Goal: Task Accomplishment & Management: Complete application form

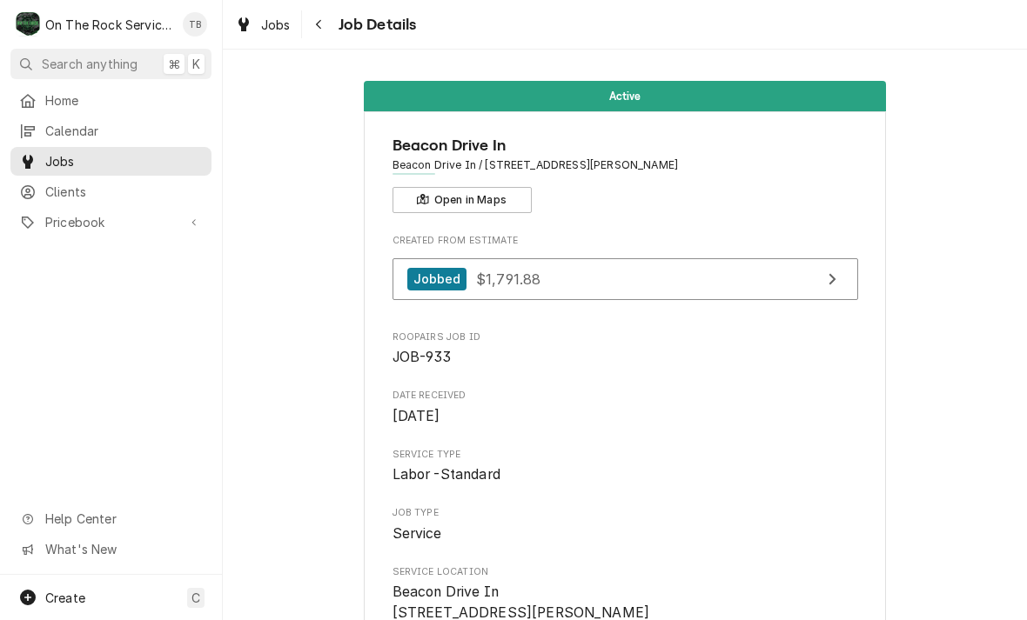
scroll to position [1736, 0]
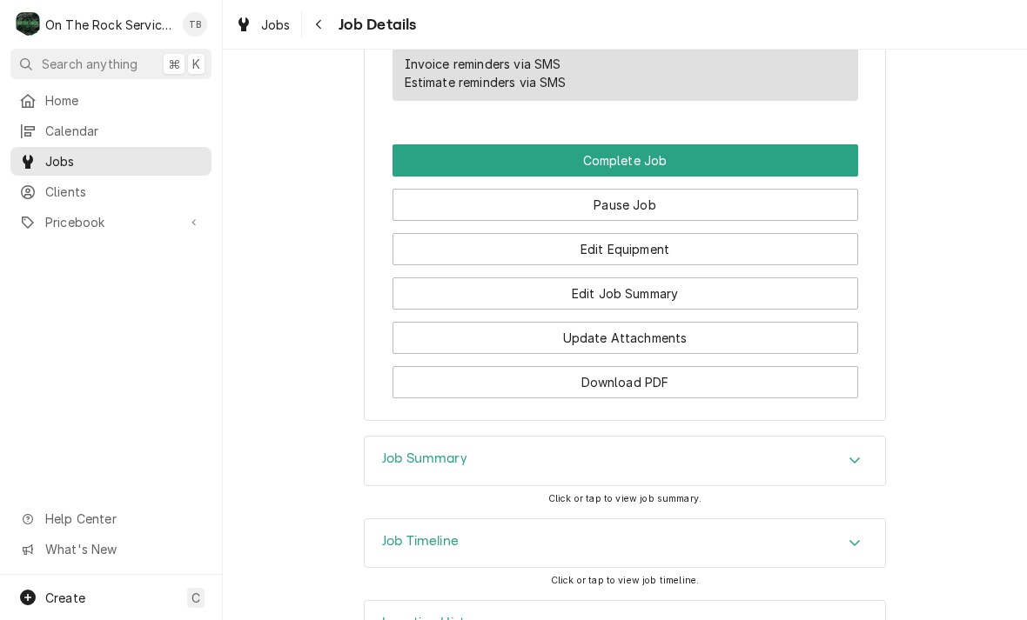
click at [625, 302] on button "Edit Job Summary" at bounding box center [624, 294] width 465 height 32
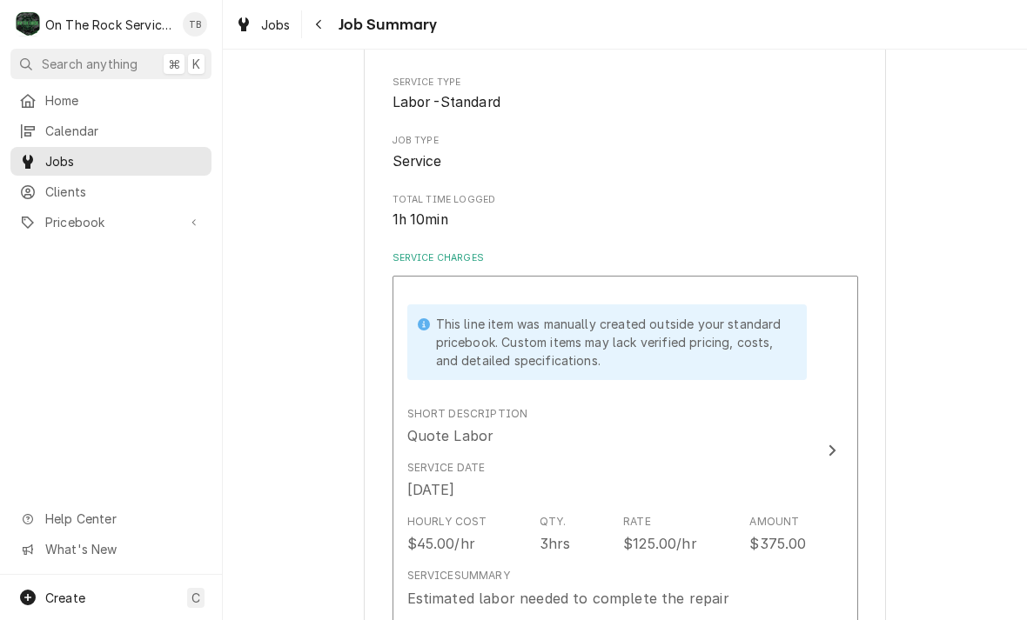
scroll to position [212, 0]
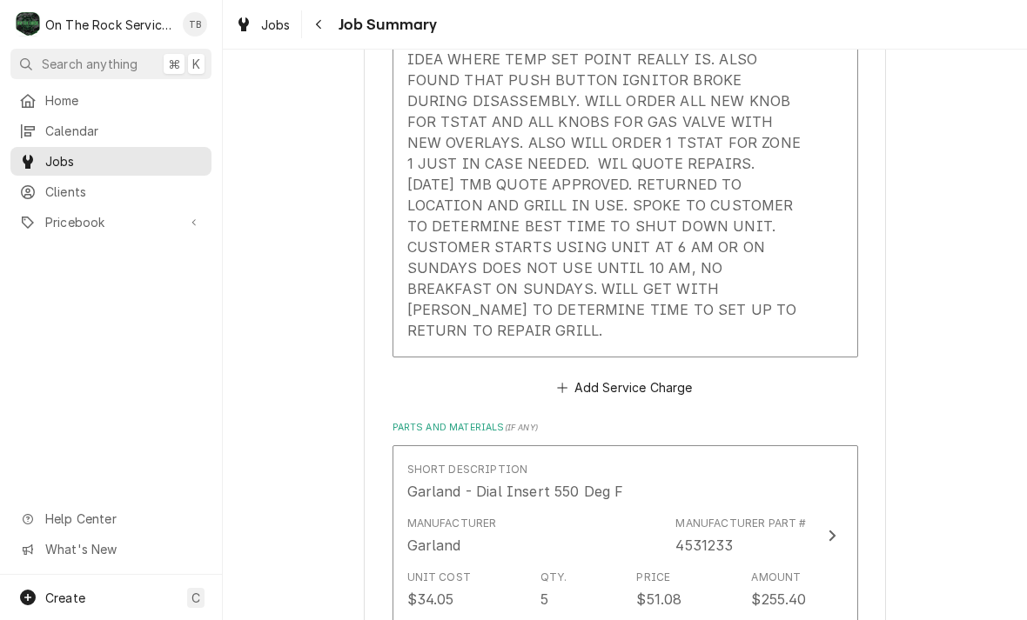
click at [768, 294] on div "[DATE] TMB PROVIDE SERVICE PARTS AND LABOR TO DETERMINE THAT ON GRIDDLE PER CUS…" at bounding box center [606, 122] width 399 height 438
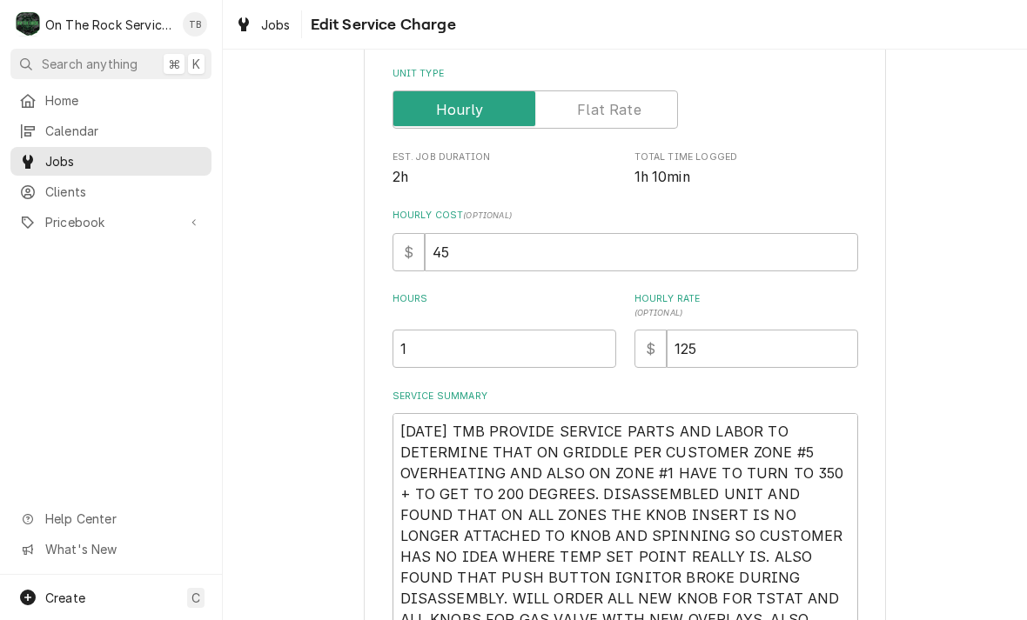
type textarea "x"
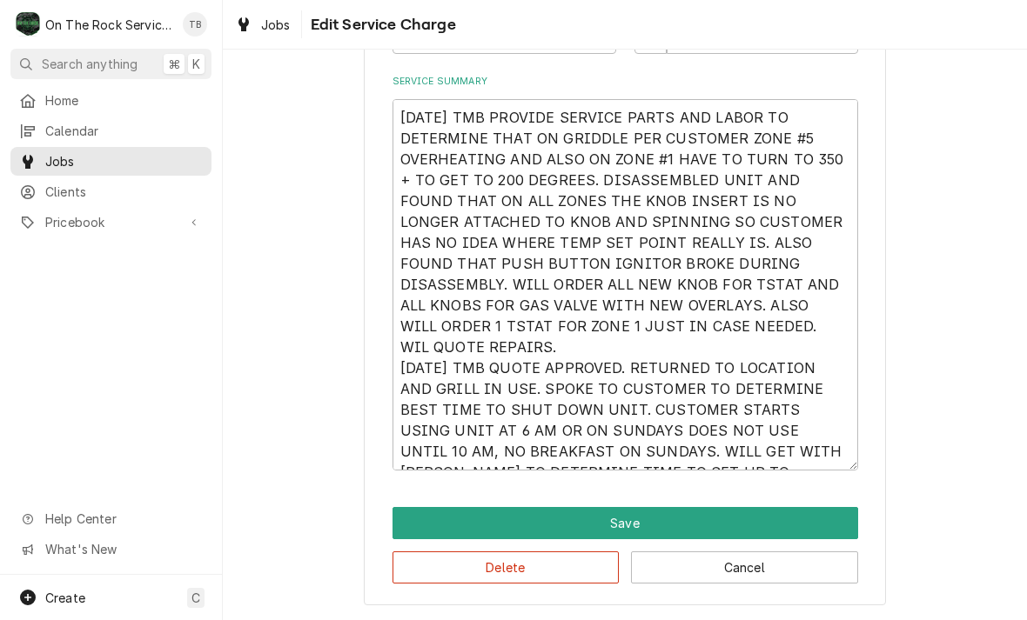
scroll to position [631, 0]
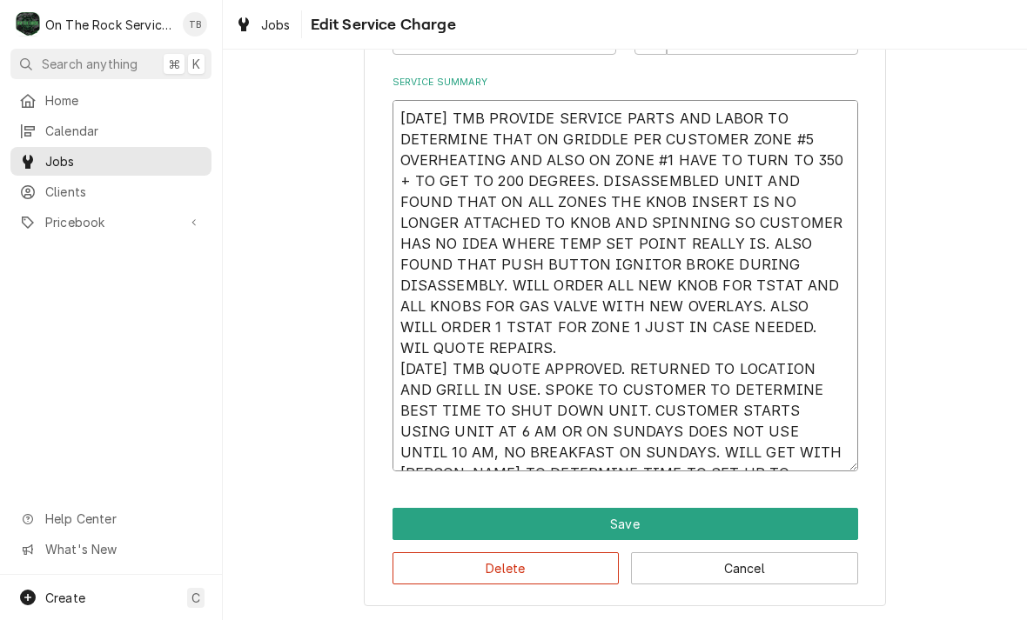
click at [830, 452] on textarea "7/17/25 TMB PROVIDE SERVICE PARTS AND LABOR TO DETERMINE THAT ON GRIDDLE PER CU…" at bounding box center [624, 285] width 465 height 371
type textarea "7/17/25 TMB PROVIDE SERVICE PARTS AND LABOR TO DETERMINE THAT ON GRIDDLE PER CU…"
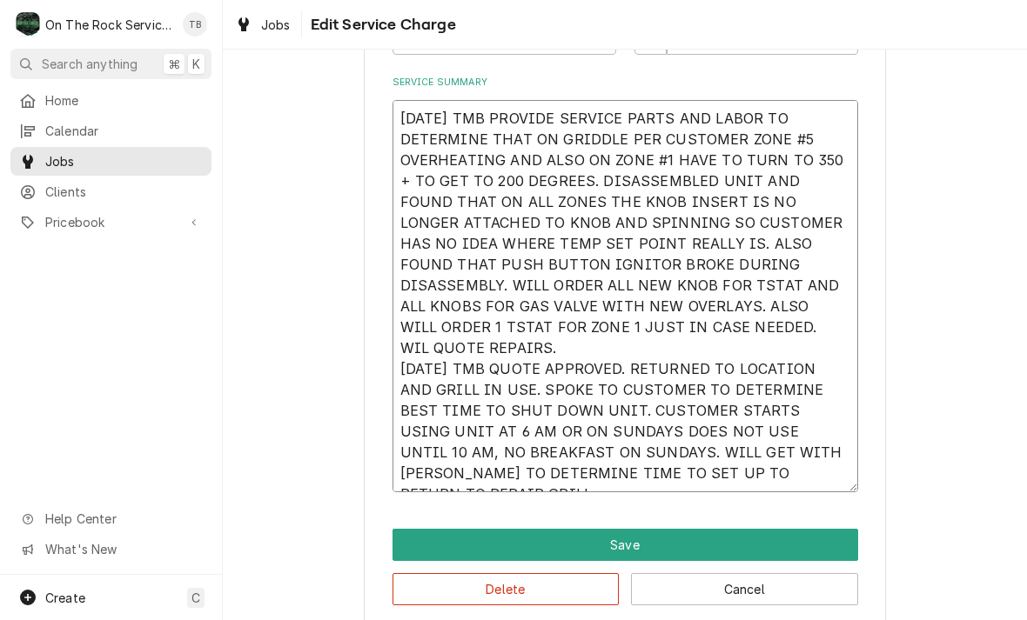
type textarea "x"
type textarea "7/17/25 TMB PROVIDE SERVICE PARTS AND LABOR TO DETERMINE THAT ON GRIDDLE PER CU…"
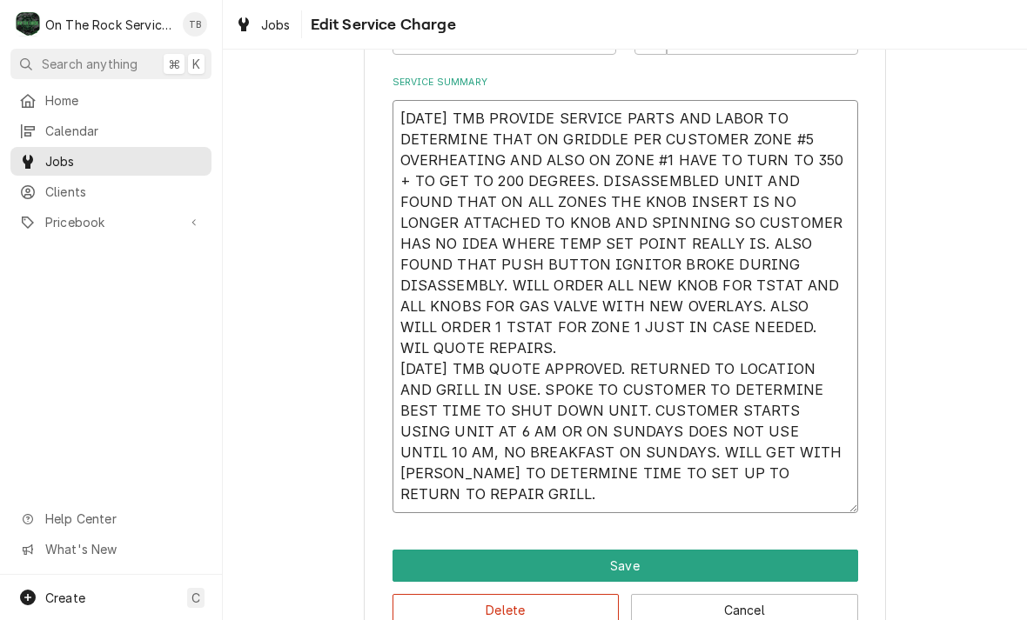
type textarea "x"
type textarea "7/17/25 TMB PROVIDE SERVICE PARTS AND LABOR TO DETERMINE THAT ON GRIDDLE PER CU…"
type textarea "x"
type textarea "7/17/25 TMB PROVIDE SERVICE PARTS AND LABOR TO DETERMINE THAT ON GRIDDLE PER CU…"
type textarea "x"
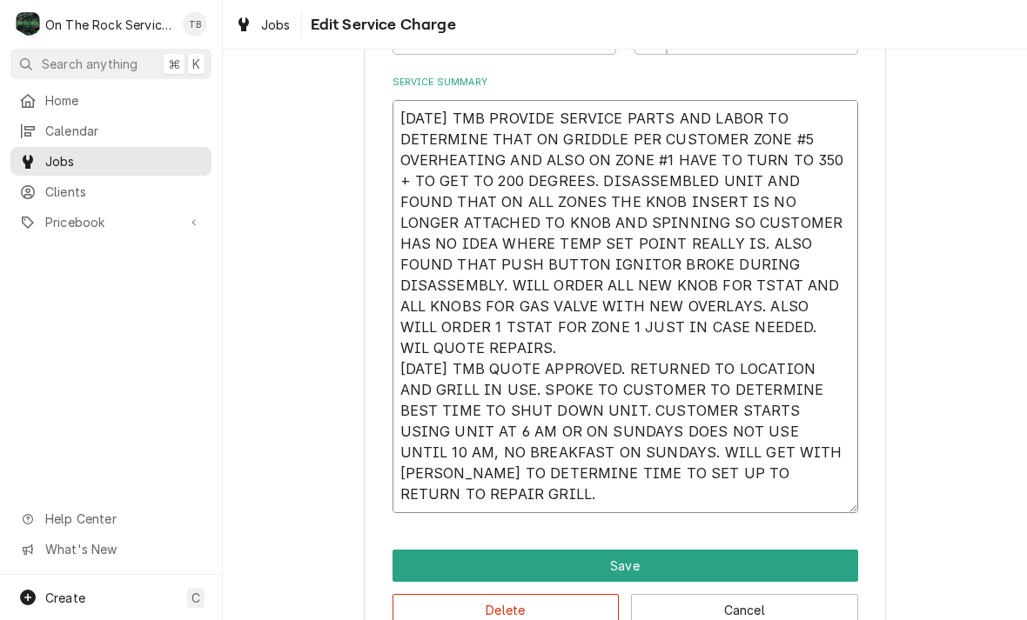
type textarea "7/17/25 TMB PROVIDE SERVICE PARTS AND LABOR TO DETERMINE THAT ON GRIDDLE PER CU…"
type textarea "x"
type textarea "7/17/25 TMB PROVIDE SERVICE PARTS AND LABOR TO DETERMINE THAT ON GRIDDLE PER CU…"
type textarea "x"
type textarea "7/17/25 TMB PROVIDE SERVICE PARTS AND LABOR TO DETERMINE THAT ON GRIDDLE PER CU…"
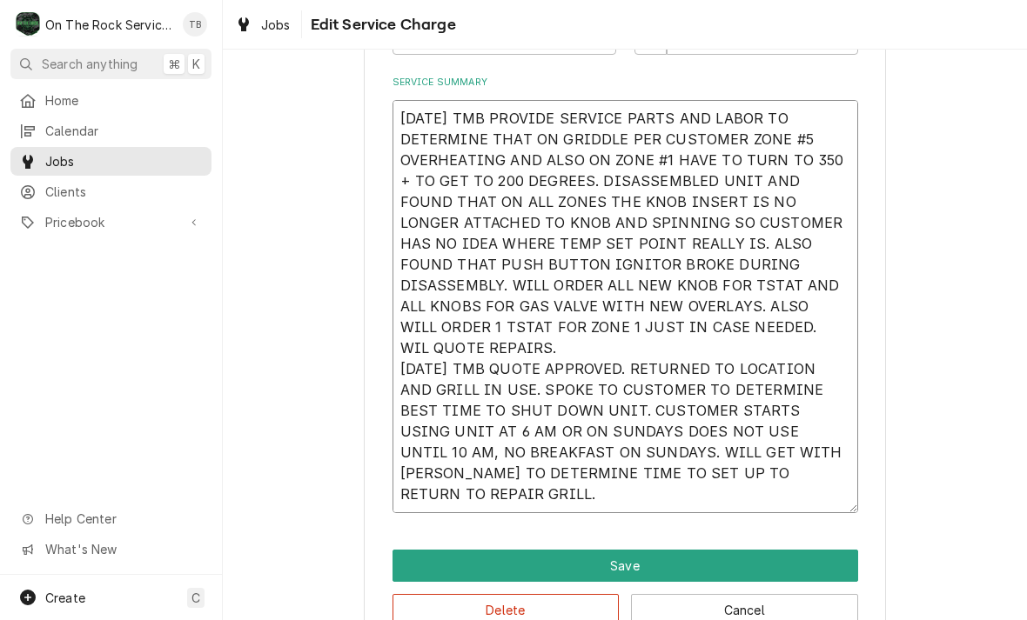
type textarea "x"
type textarea "7/17/25 TMB PROVIDE SERVICE PARTS AND LABOR TO DETERMINE THAT ON GRIDDLE PER CU…"
type textarea "x"
type textarea "7/17/25 TMB PROVIDE SERVICE PARTS AND LABOR TO DETERMINE THAT ON GRIDDLE PER CU…"
type textarea "x"
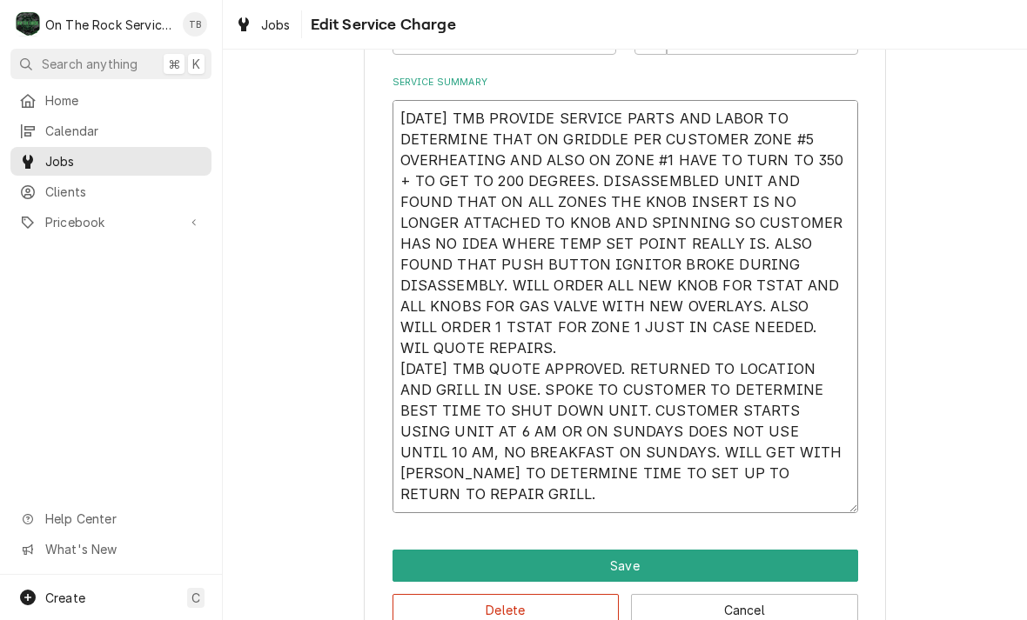
type textarea "7/17/25 TMB PROVIDE SERVICE PARTS AND LABOR TO DETERMINE THAT ON GRIDDLE PER CU…"
type textarea "x"
type textarea "7/17/25 TMB PROVIDE SERVICE PARTS AND LABOR TO DETERMINE THAT ON GRIDDLE PER CU…"
type textarea "x"
type textarea "7/17/25 TMB PROVIDE SERVICE PARTS AND LABOR TO DETERMINE THAT ON GRIDDLE PER CU…"
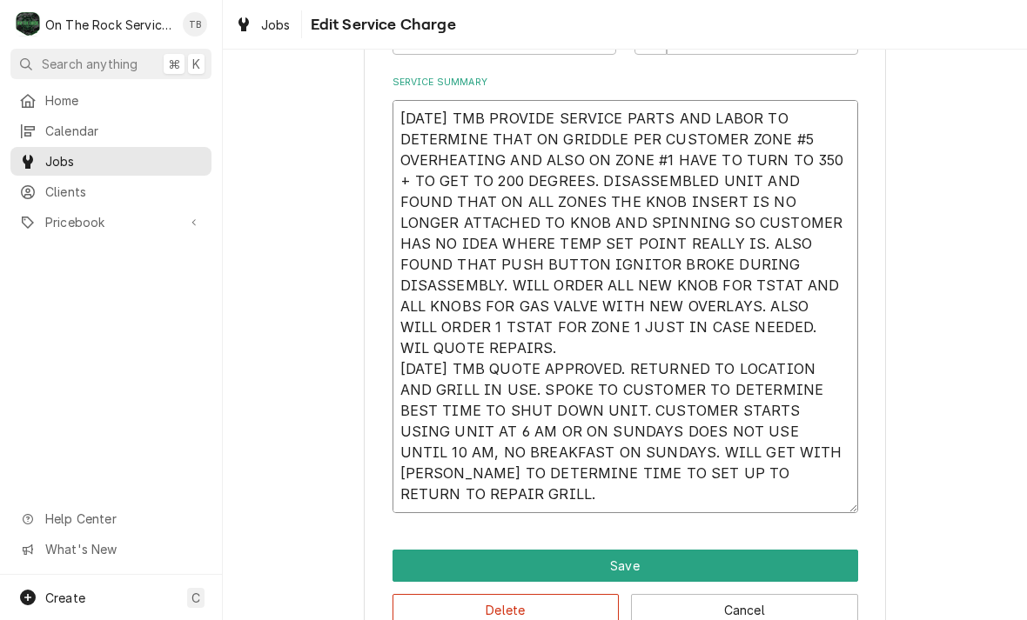
type textarea "x"
type textarea "7/17/25 TMB PROVIDE SERVICE PARTS AND LABOR TO DETERMINE THAT ON GRIDDLE PER CU…"
type textarea "x"
type textarea "7/17/25 TMB PROVIDE SERVICE PARTS AND LABOR TO DETERMINE THAT ON GRIDDLE PER CU…"
type textarea "x"
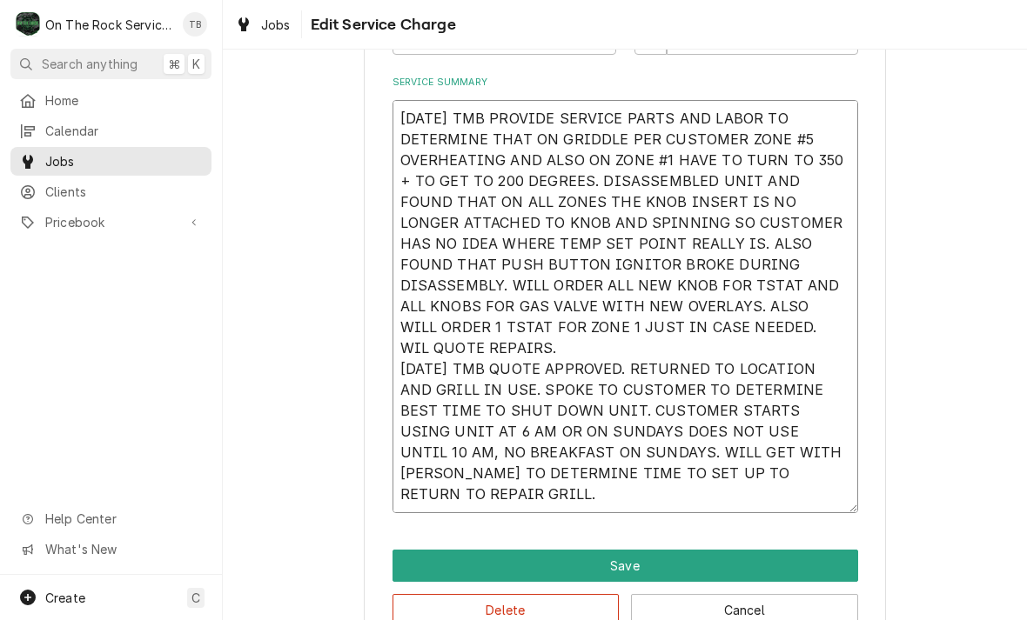
type textarea "7/17/25 TMB PROVIDE SERVICE PARTS AND LABOR TO DETERMINE THAT ON GRIDDLE PER CU…"
type textarea "x"
type textarea "7/17/25 TMB PROVIDE SERVICE PARTS AND LABOR TO DETERMINE THAT ON GRIDDLE PER CU…"
type textarea "x"
type textarea "7/17/25 TMB PROVIDE SERVICE PARTS AND LABOR TO DETERMINE THAT ON GRIDDLE PER CU…"
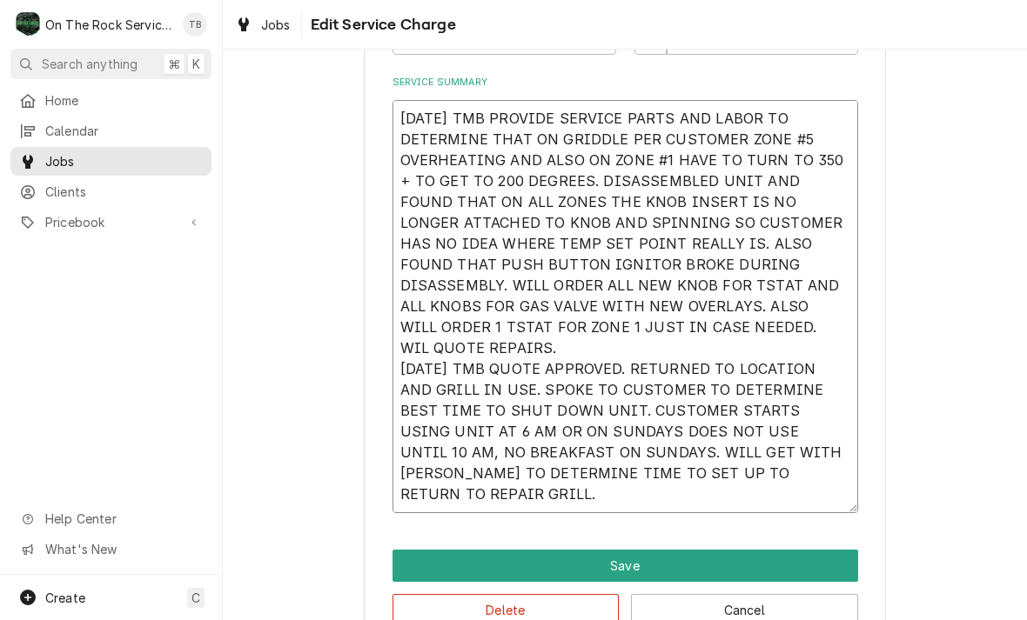
type textarea "x"
type textarea "7/17/25 TMB PROVIDE SERVICE PARTS AND LABOR TO DETERMINE THAT ON GRIDDLE PER CU…"
type textarea "x"
type textarea "7/17/25 TMB PROVIDE SERVICE PARTS AND LABOR TO DETERMINE THAT ON GRIDDLE PER CU…"
type textarea "x"
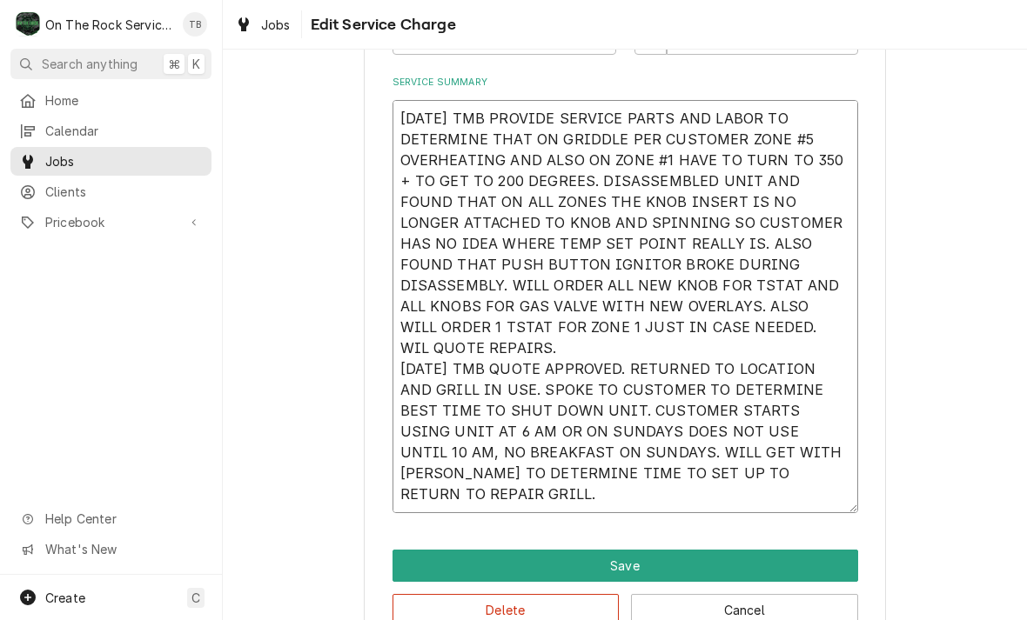
type textarea "7/17/25 TMB PROVIDE SERVICE PARTS AND LABOR TO DETERMINE THAT ON GRIDDLE PER CU…"
type textarea "x"
type textarea "7/17/25 TMB PROVIDE SERVICE PARTS AND LABOR TO DETERMINE THAT ON GRIDDLE PER CU…"
type textarea "x"
type textarea "7/17/25 TMB PROVIDE SERVICE PARTS AND LABOR TO DETERMINE THAT ON GRIDDLE PER CU…"
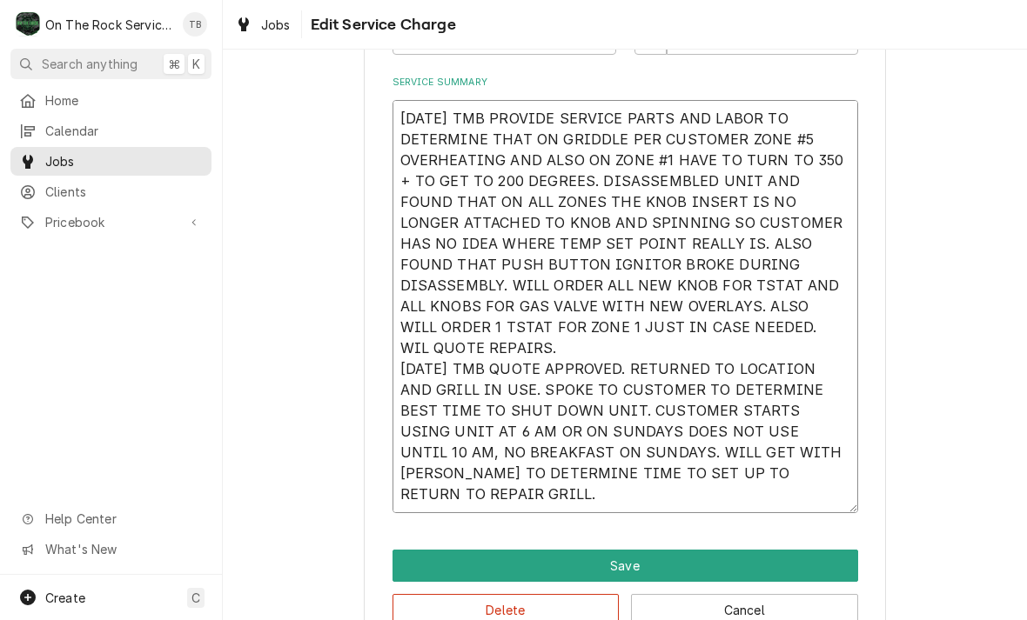
type textarea "x"
type textarea "7/17/25 TMB PROVIDE SERVICE PARTS AND LABOR TO DETERMINE THAT ON GRIDDLE PER CU…"
type textarea "x"
type textarea "7/17/25 TMB PROVIDE SERVICE PARTS AND LABOR TO DETERMINE THAT ON GRIDDLE PER CU…"
type textarea "x"
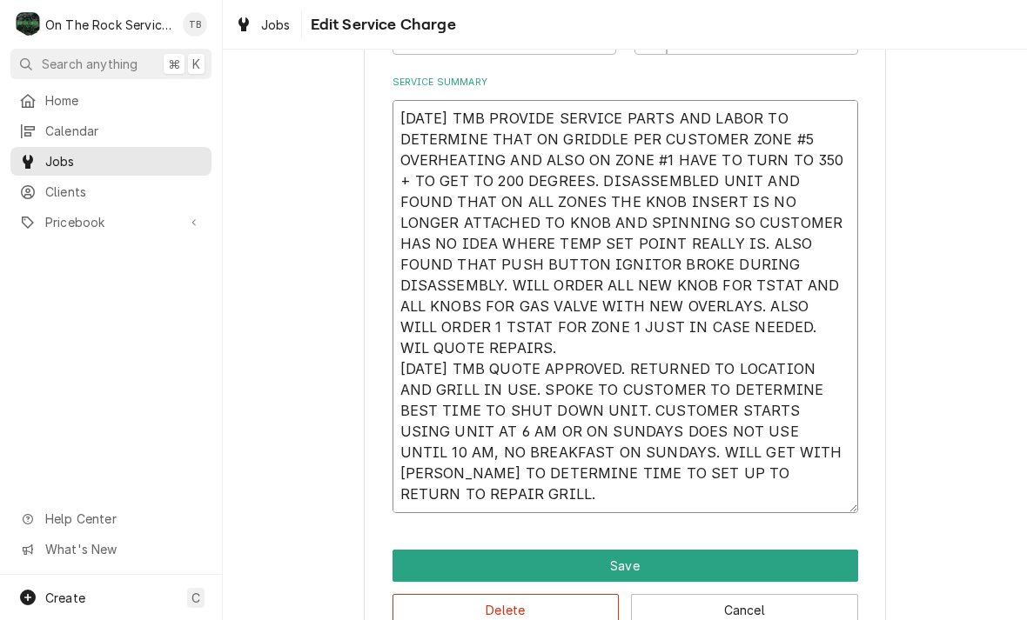
type textarea "7/17/25 TMB PROVIDE SERVICE PARTS AND LABOR TO DETERMINE THAT ON GRIDDLE PER CU…"
type textarea "x"
type textarea "7/17/25 TMB PROVIDE SERVICE PARTS AND LABOR TO DETERMINE THAT ON GRIDDLE PER CU…"
type textarea "x"
type textarea "7/17/25 TMB PROVIDE SERVICE PARTS AND LABOR TO DETERMINE THAT ON GRIDDLE PER CU…"
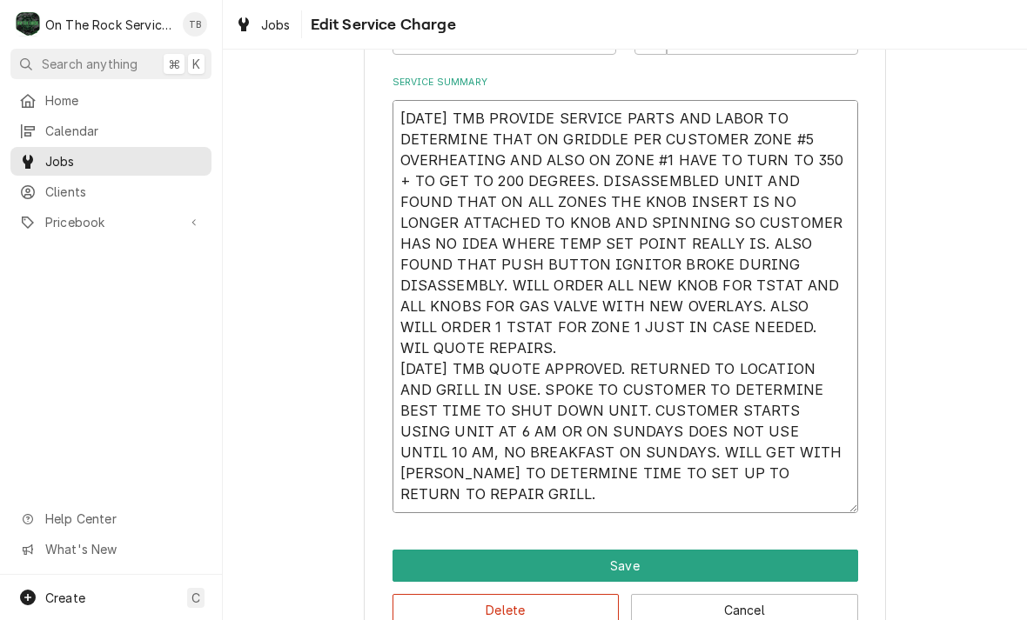
type textarea "x"
type textarea "7/17/25 TMB PROVIDE SERVICE PARTS AND LABOR TO DETERMINE THAT ON GRIDDLE PER CU…"
type textarea "x"
type textarea "7/17/25 TMB PROVIDE SERVICE PARTS AND LABOR TO DETERMINE THAT ON GRIDDLE PER CU…"
type textarea "x"
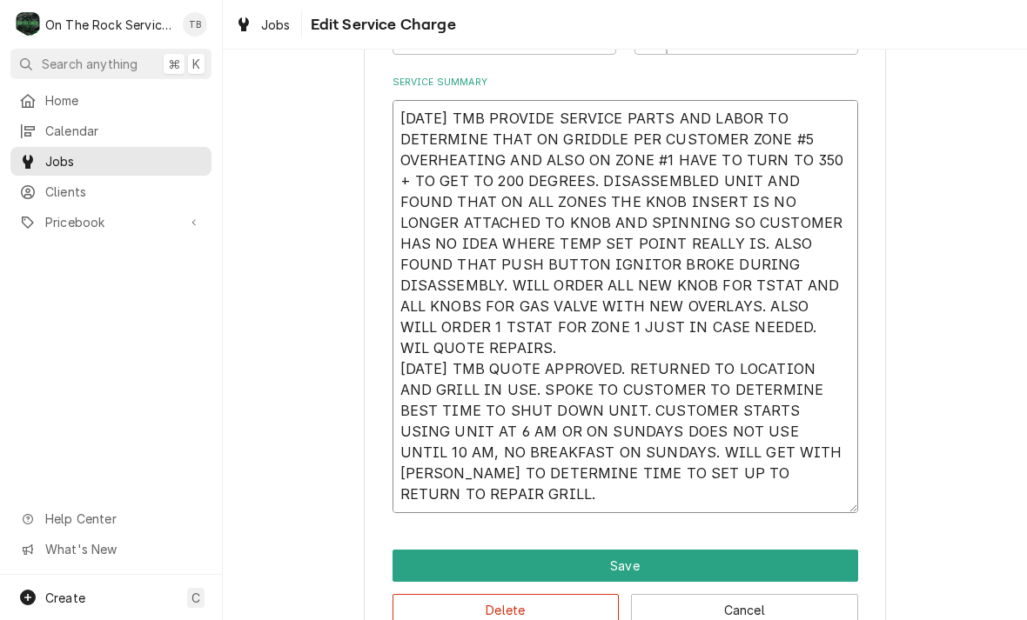
type textarea "7/17/25 TMB PROVIDE SERVICE PARTS AND LABOR TO DETERMINE THAT ON GRIDDLE PER CU…"
type textarea "x"
type textarea "7/17/25 TMB PROVIDE SERVICE PARTS AND LABOR TO DETERMINE THAT ON GRIDDLE PER CU…"
type textarea "x"
type textarea "7/17/25 TMB PROVIDE SERVICE PARTS AND LABOR TO DETERMINE THAT ON GRIDDLE PER CU…"
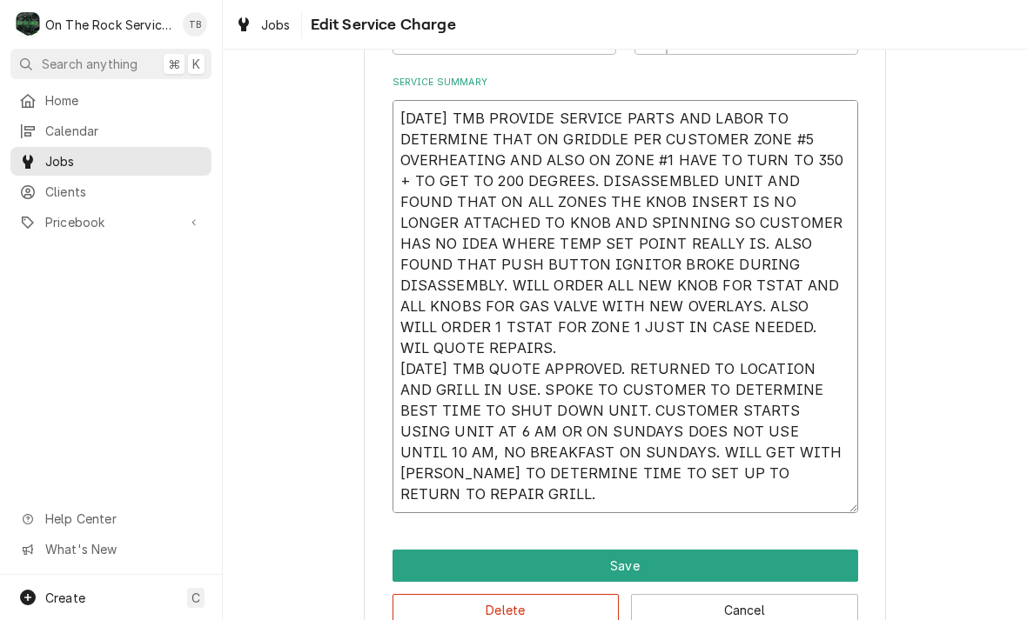
type textarea "x"
type textarea "7/17/25 TMB PROVIDE SERVICE PARTS AND LABOR TO DETERMINE THAT ON GRIDDLE PER CU…"
type textarea "x"
type textarea "7/17/25 TMB PROVIDE SERVICE PARTS AND LABOR TO DETERMINE THAT ON GRIDDLE PER CU…"
type textarea "x"
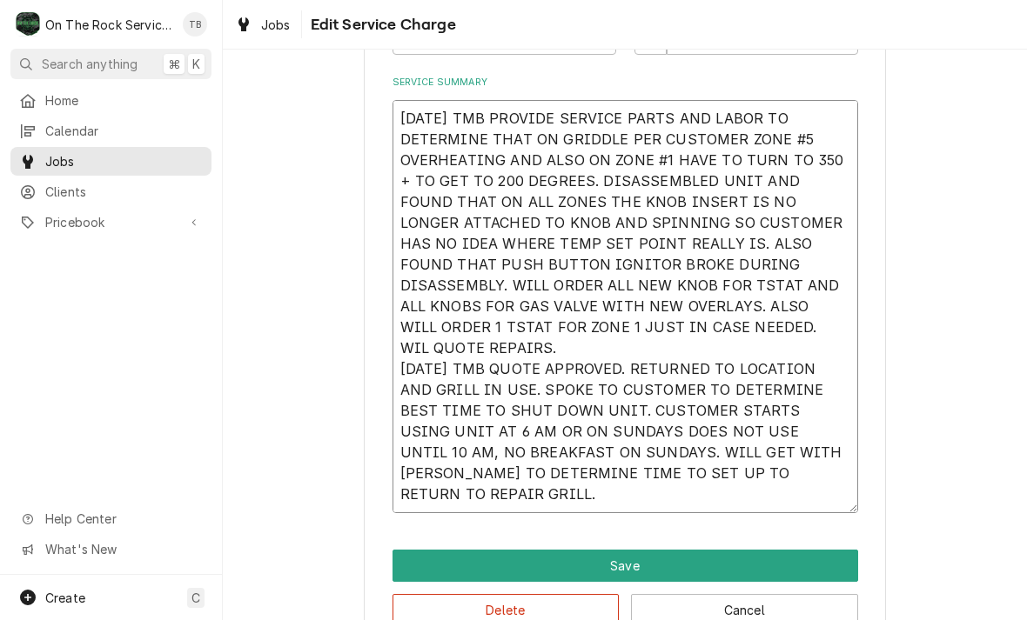
type textarea "7/17/25 TMB PROVIDE SERVICE PARTS AND LABOR TO DETERMINE THAT ON GRIDDLE PER CU…"
type textarea "x"
type textarea "7/17/25 TMB PROVIDE SERVICE PARTS AND LABOR TO DETERMINE THAT ON GRIDDLE PER CU…"
type textarea "x"
type textarea "7/17/25 TMB PROVIDE SERVICE PARTS AND LABOR TO DETERMINE THAT ON GRIDDLE PER CU…"
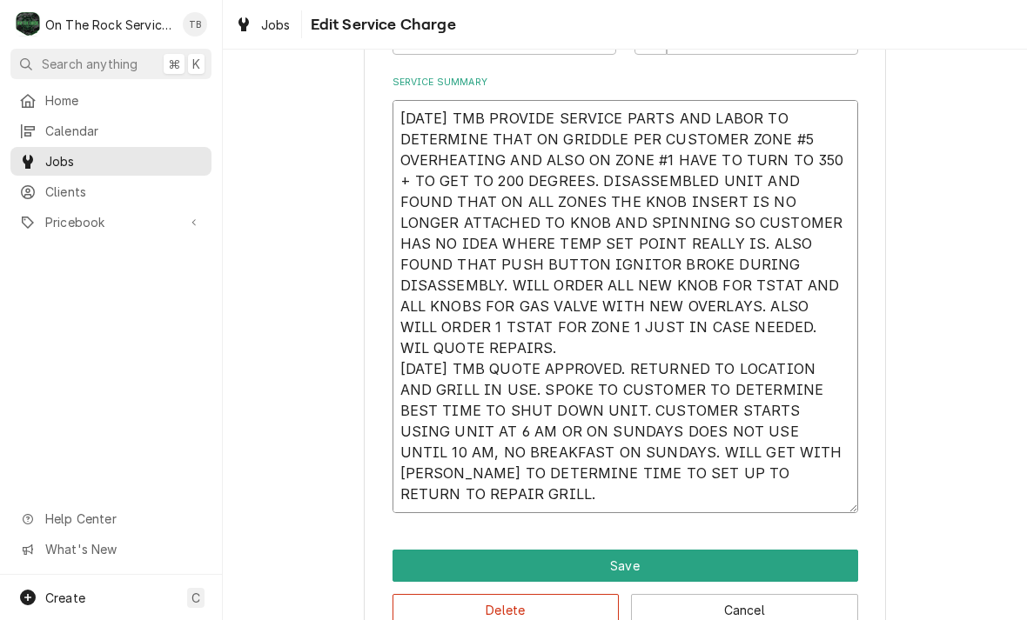
type textarea "x"
type textarea "7/17/25 TMB PROVIDE SERVICE PARTS AND LABOR TO DETERMINE THAT ON GRIDDLE PER CU…"
type textarea "x"
type textarea "7/17/25 TMB PROVIDE SERVICE PARTS AND LABOR TO DETERMINE THAT ON GRIDDLE PER CU…"
type textarea "x"
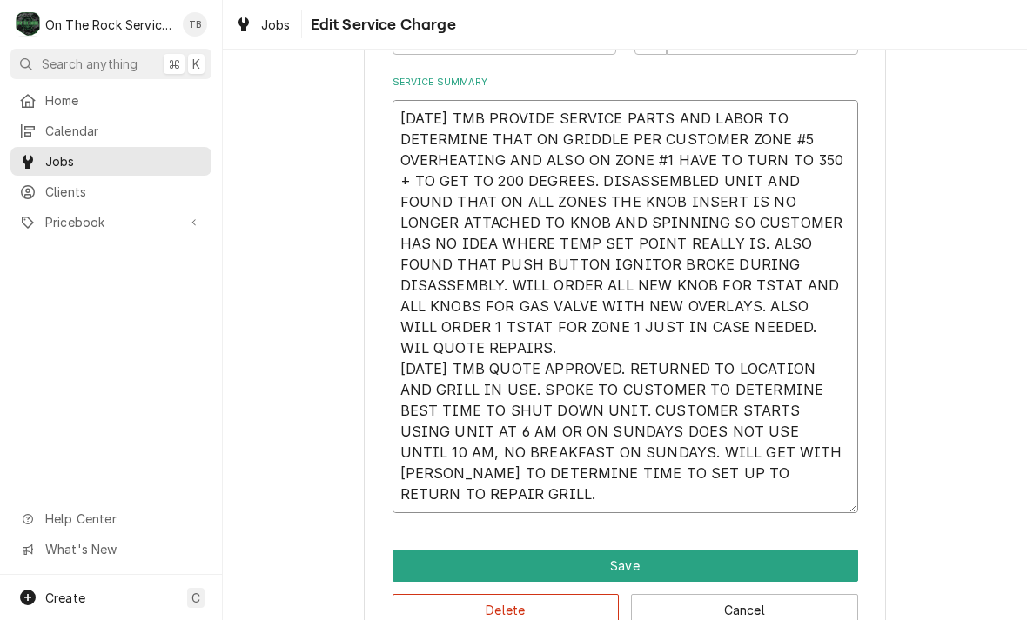
type textarea "7/17/25 TMB PROVIDE SERVICE PARTS AND LABOR TO DETERMINE THAT ON GRIDDLE PER CU…"
type textarea "x"
type textarea "7/17/25 TMB PROVIDE SERVICE PARTS AND LABOR TO DETERMINE THAT ON GRIDDLE PER CU…"
type textarea "x"
type textarea "7/17/25 TMB PROVIDE SERVICE PARTS AND LABOR TO DETERMINE THAT ON GRIDDLE PER CU…"
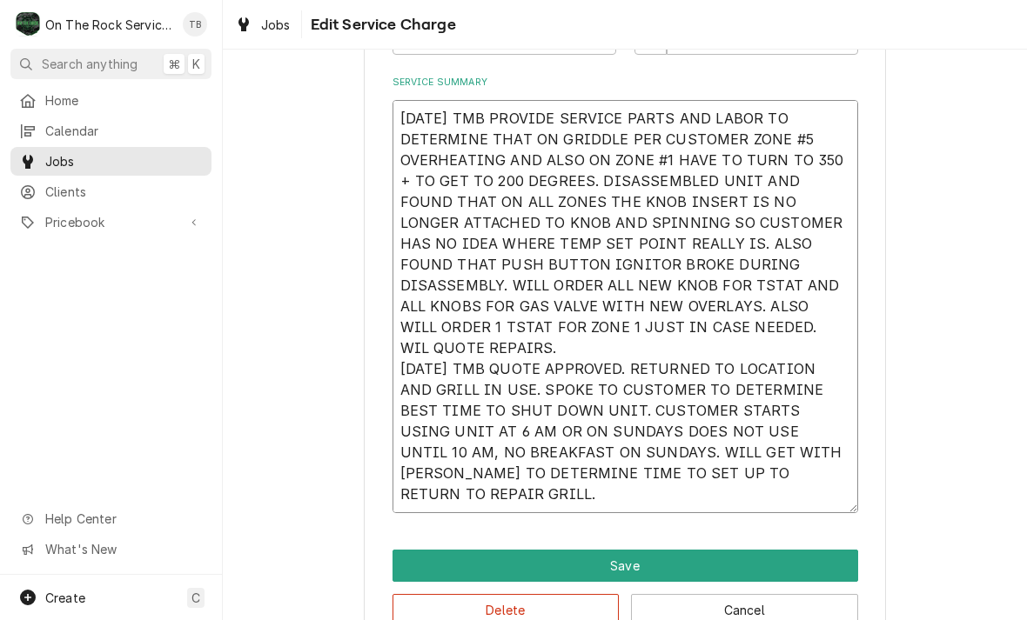
type textarea "x"
type textarea "7/17/25 TMB PROVIDE SERVICE PARTS AND LABOR TO DETERMINE THAT ON GRIDDLE PER CU…"
type textarea "x"
type textarea "7/17/25 TMB PROVIDE SERVICE PARTS AND LABOR TO DETERMINE THAT ON GRIDDLE PER CU…"
type textarea "x"
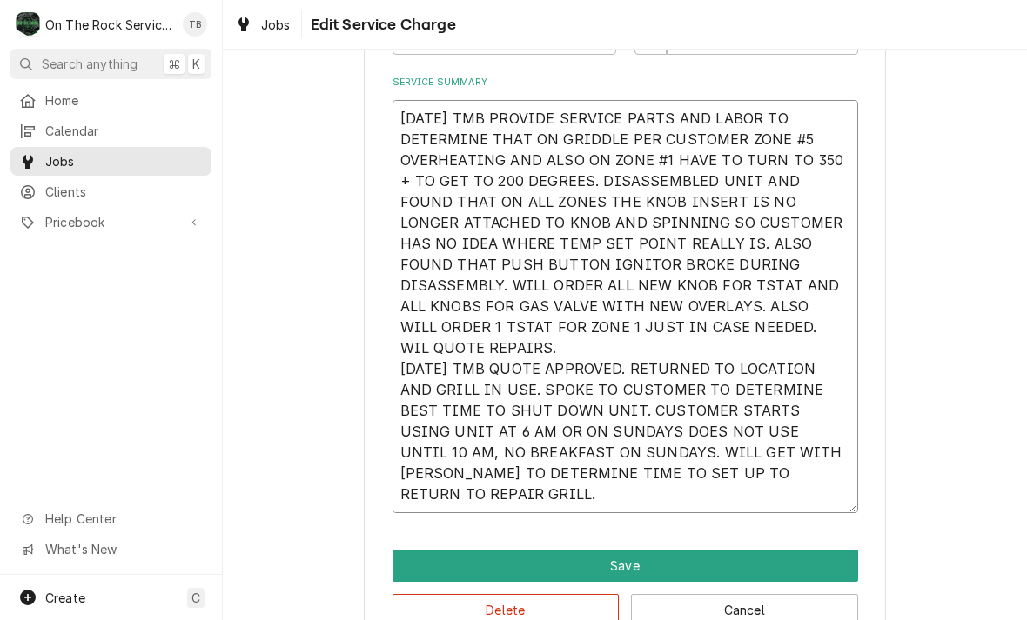
type textarea "7/17/25 TMB PROVIDE SERVICE PARTS AND LABOR TO DETERMINE THAT ON GRIDDLE PER CU…"
type textarea "x"
type textarea "7/17/25 TMB PROVIDE SERVICE PARTS AND LABOR TO DETERMINE THAT ON GRIDDLE PER CU…"
type textarea "x"
type textarea "7/17/25 TMB PROVIDE SERVICE PARTS AND LABOR TO DETERMINE THAT ON GRIDDLE PER CU…"
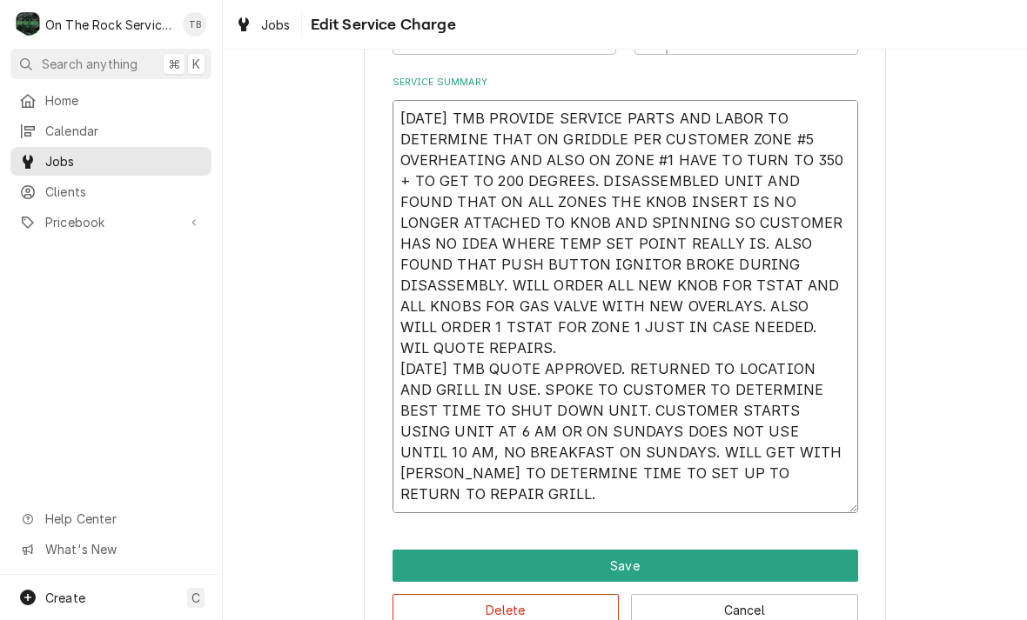
type textarea "x"
type textarea "7/17/25 TMB PROVIDE SERVICE PARTS AND LABOR TO DETERMINE THAT ON GRIDDLE PER CU…"
type textarea "x"
type textarea "7/17/25 TMB PROVIDE SERVICE PARTS AND LABOR TO DETERMINE THAT ON GRIDDLE PER CU…"
type textarea "x"
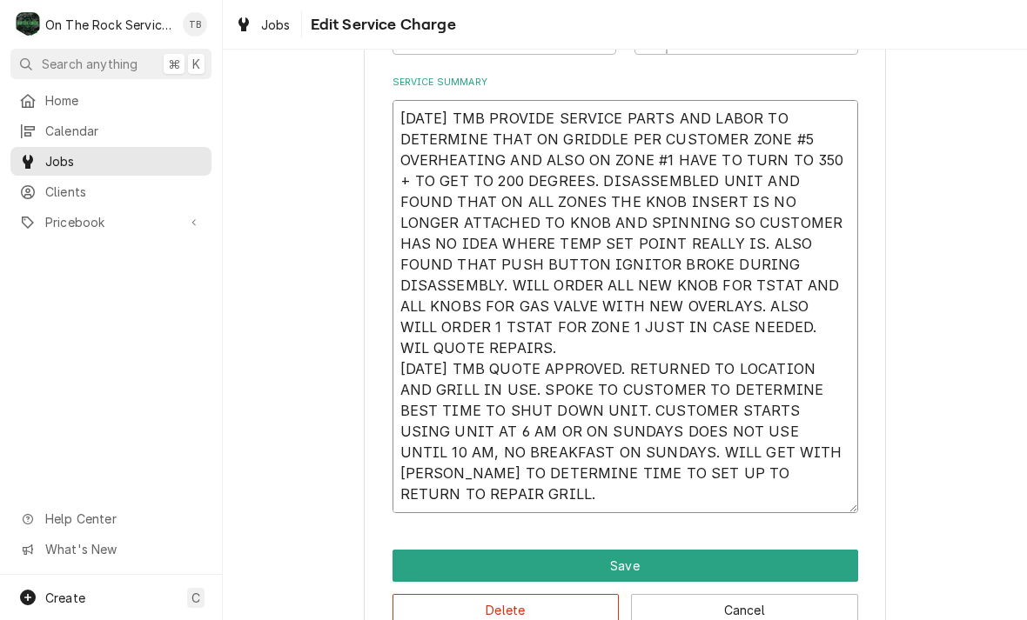
type textarea "7/17/25 TMB PROVIDE SERVICE PARTS AND LABOR TO DETERMINE THAT ON GRIDDLE PER CU…"
type textarea "x"
type textarea "7/17/25 TMB PROVIDE SERVICE PARTS AND LABOR TO DETERMINE THAT ON GRIDDLE PER CU…"
type textarea "x"
type textarea "7/17/25 TMB PROVIDE SERVICE PARTS AND LABOR TO DETERMINE THAT ON GRIDDLE PER CU…"
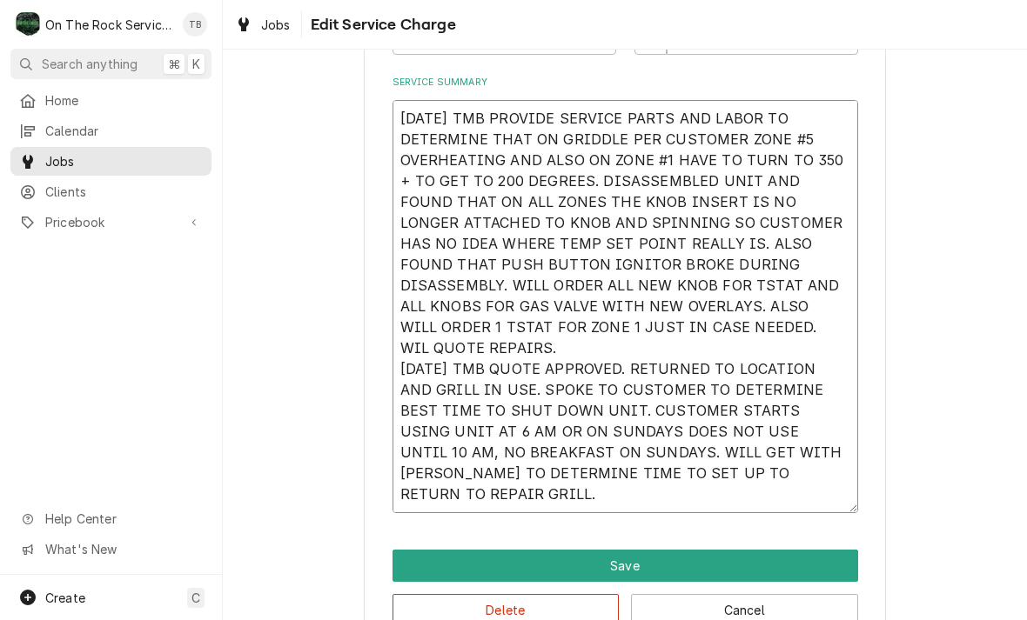
type textarea "x"
type textarea "7/17/25 TMB PROVIDE SERVICE PARTS AND LABOR TO DETERMINE THAT ON GRIDDLE PER CU…"
type textarea "x"
type textarea "7/17/25 TMB PROVIDE SERVICE PARTS AND LABOR TO DETERMINE THAT ON GRIDDLE PER CU…"
type textarea "x"
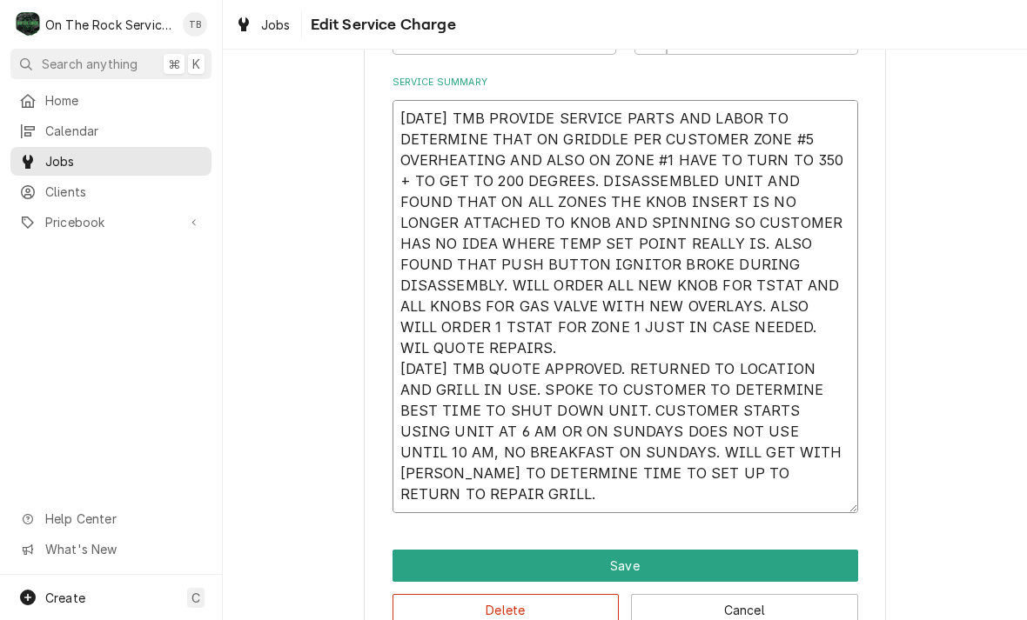
type textarea "7/17/25 TMB PROVIDE SERVICE PARTS AND LABOR TO DETERMINE THAT ON GRIDDLE PER CU…"
type textarea "x"
type textarea "7/17/25 TMB PROVIDE SERVICE PARTS AND LABOR TO DETERMINE THAT ON GRIDDLE PER CU…"
type textarea "x"
type textarea "7/17/25 TMB PROVIDE SERVICE PARTS AND LABOR TO DETERMINE THAT ON GRIDDLE PER CU…"
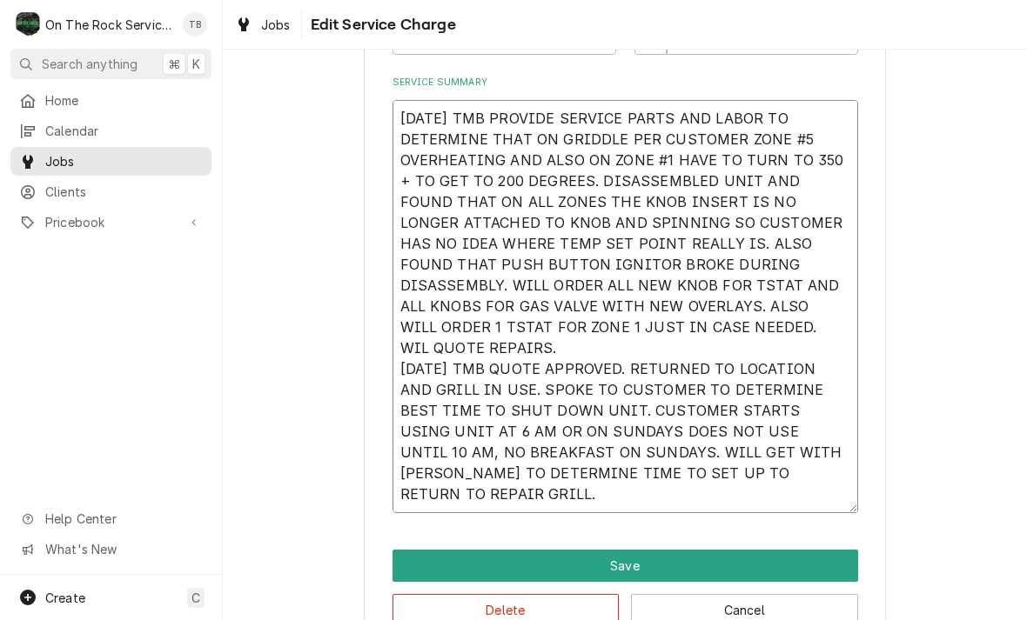
type textarea "x"
type textarea "7/17/25 TMB PROVIDE SERVICE PARTS AND LABOR TO DETERMINE THAT ON GRIDDLE PER CU…"
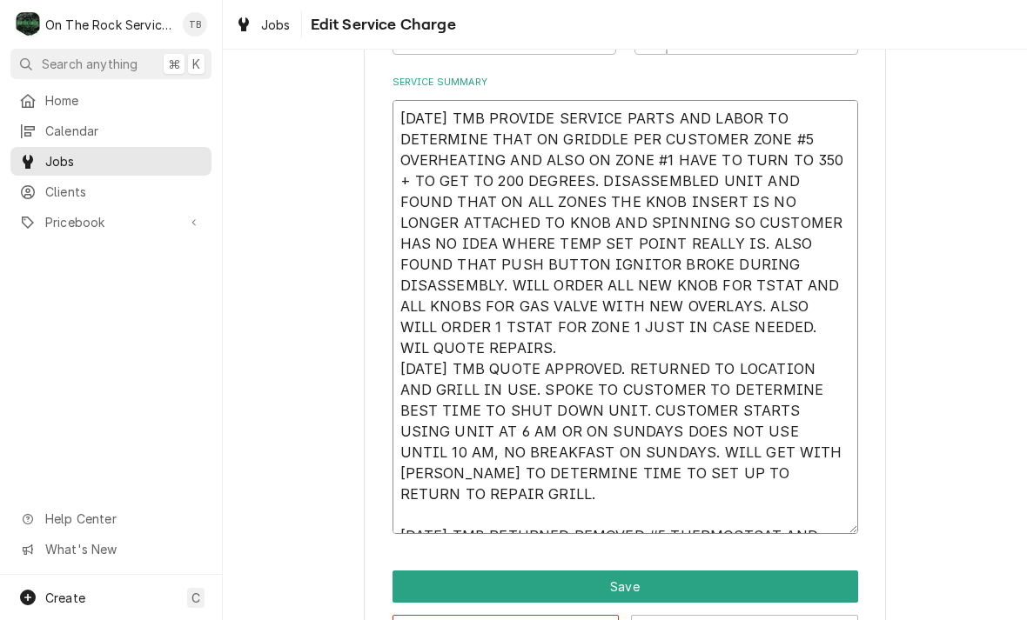
type textarea "x"
type textarea "7/17/25 TMB PROVIDE SERVICE PARTS AND LABOR TO DETERMINE THAT ON GRIDDLE PER CU…"
type textarea "x"
type textarea "7/17/25 TMB PROVIDE SERVICE PARTS AND LABOR TO DETERMINE THAT ON GRIDDLE PER CU…"
type textarea "x"
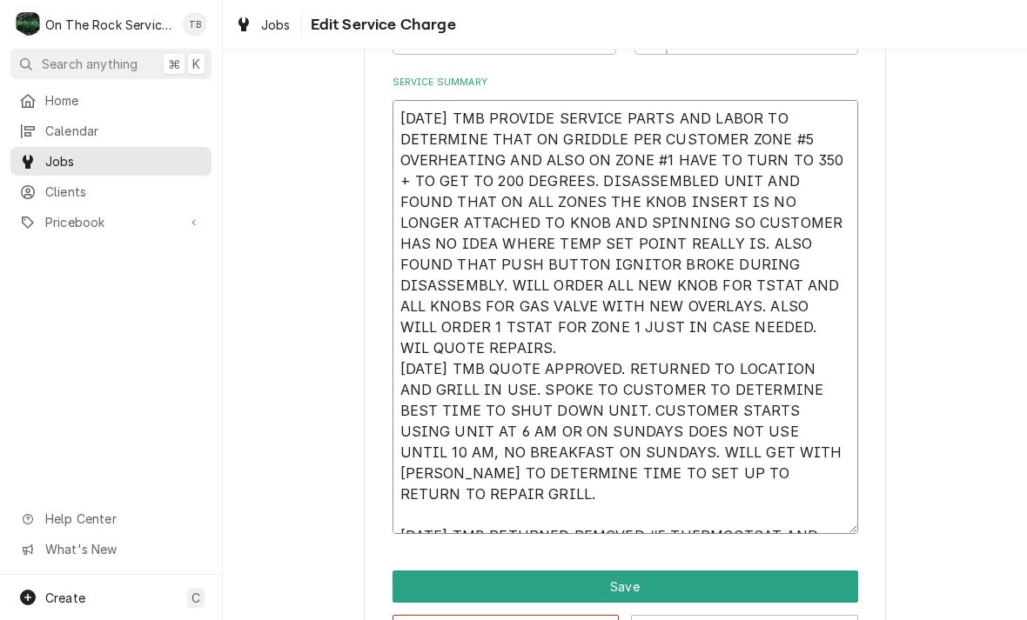
type textarea "7/17/25 TMB PROVIDE SERVICE PARTS AND LABOR TO DETERMINE THAT ON GRIDDLE PER CU…"
type textarea "x"
type textarea "7/17/25 TMB PROVIDE SERVICE PARTS AND LABOR TO DETERMINE THAT ON GRIDDLE PER CU…"
type textarea "x"
type textarea "7/17/25 TMB PROVIDE SERVICE PARTS AND LABOR TO DETERMINE THAT ON GRIDDLE PER CU…"
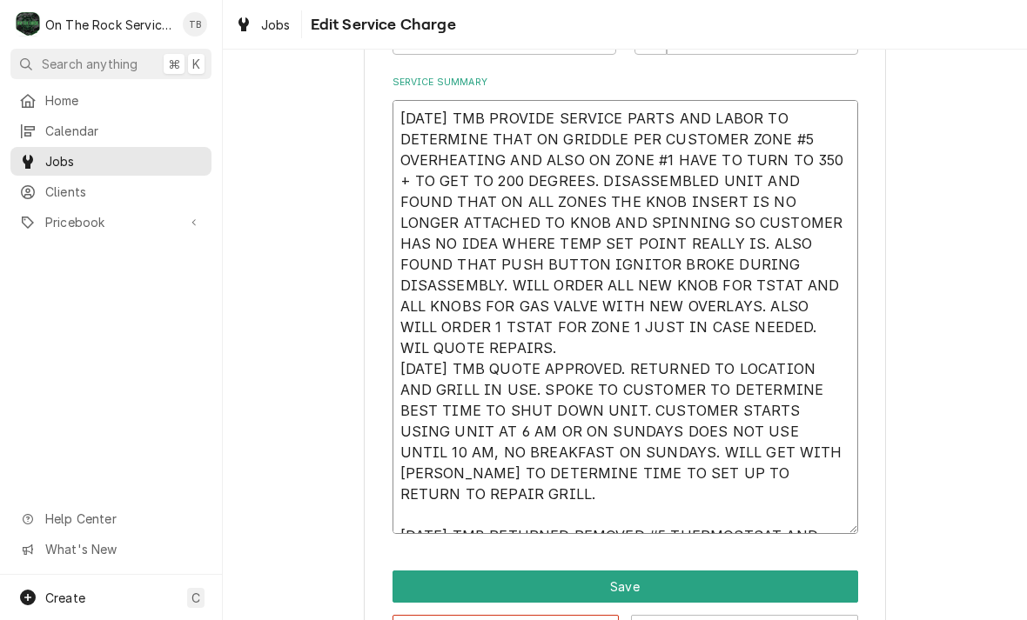
type textarea "x"
type textarea "7/17/25 TMB PROVIDE SERVICE PARTS AND LABOR TO DETERMINE THAT ON GRIDDLE PER CU…"
type textarea "x"
type textarea "7/17/25 TMB PROVIDE SERVICE PARTS AND LABOR TO DETERMINE THAT ON GRIDDLE PER CU…"
type textarea "x"
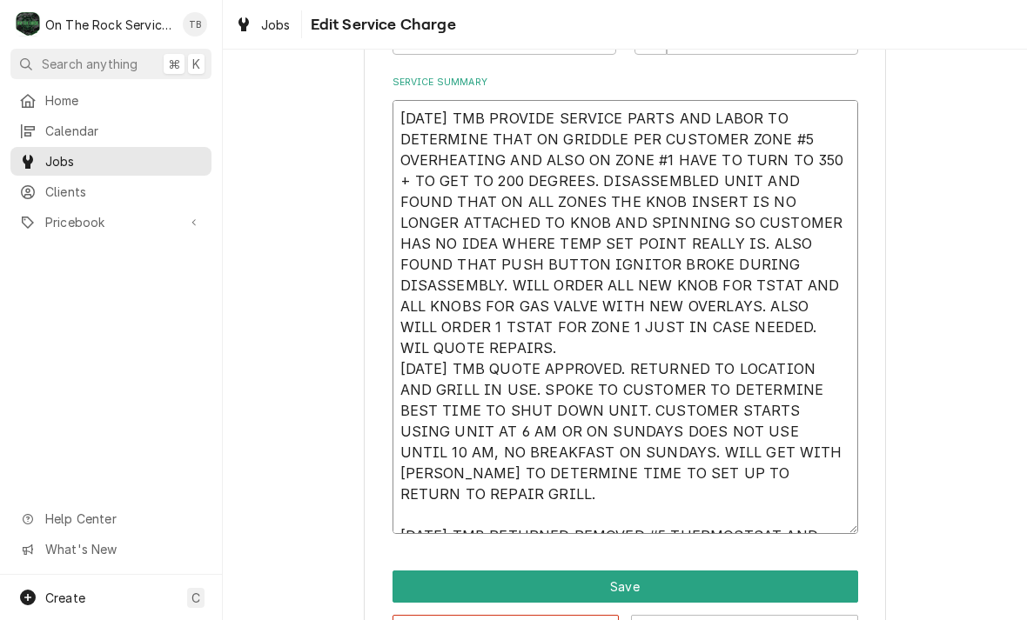
type textarea "7/17/25 TMB PROVIDE SERVICE PARTS AND LABOR TO DETERMINE THAT ON GRIDDLE PER CU…"
type textarea "x"
type textarea "7/17/25 TMB PROVIDE SERVICE PARTS AND LABOR TO DETERMINE THAT ON GRIDDLE PER CU…"
type textarea "x"
type textarea "7/17/25 TMB PROVIDE SERVICE PARTS AND LABOR TO DETERMINE THAT ON GRIDDLE PER CU…"
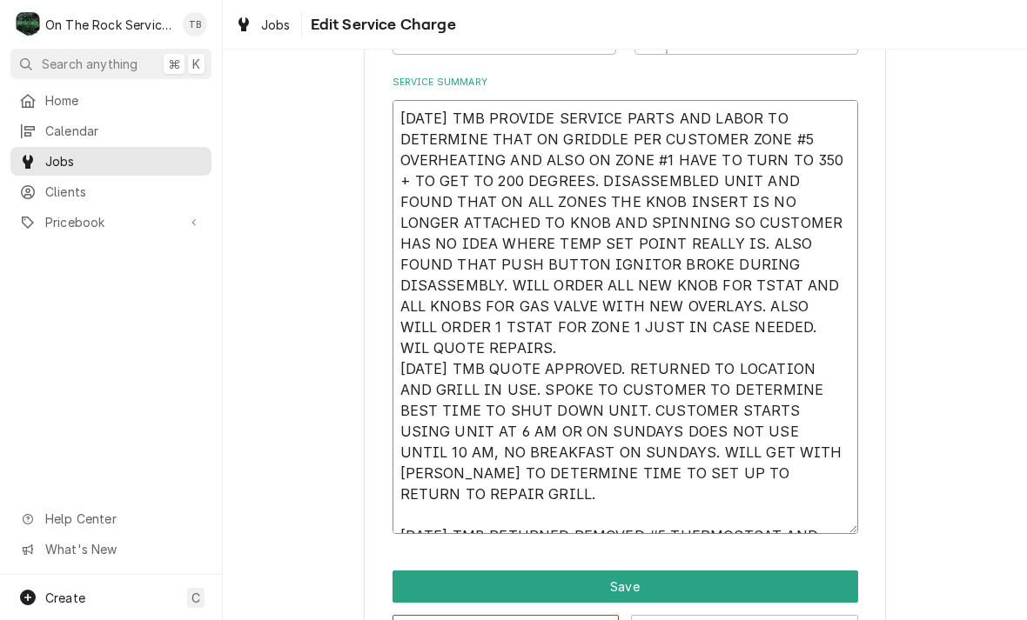
type textarea "x"
type textarea "7/17/25 TMB PROVIDE SERVICE PARTS AND LABOR TO DETERMINE THAT ON GRIDDLE PER CU…"
type textarea "x"
type textarea "7/17/25 TMB PROVIDE SERVICE PARTS AND LABOR TO DETERMINE THAT ON GRIDDLE PER CU…"
type textarea "x"
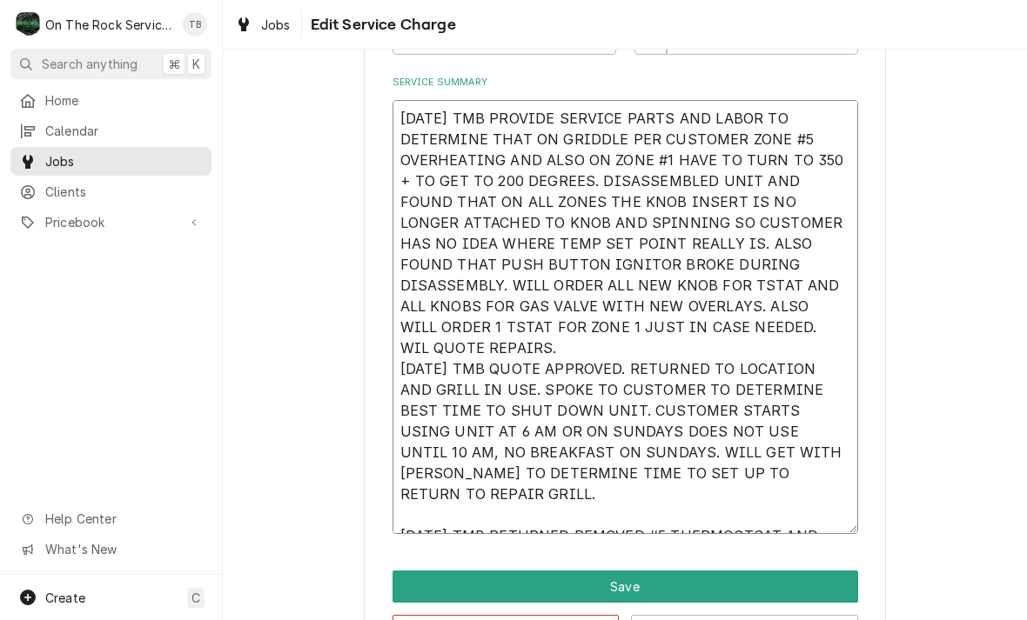
type textarea "7/17/25 TMB PROVIDE SERVICE PARTS AND LABOR TO DETERMINE THAT ON GRIDDLE PER CU…"
type textarea "x"
type textarea "7/17/25 TMB PROVIDE SERVICE PARTS AND LABOR TO DETERMINE THAT ON GRIDDLE PER CU…"
type textarea "x"
type textarea "7/17/25 TMB PROVIDE SERVICE PARTS AND LABOR TO DETERMINE THAT ON GRIDDLE PER CU…"
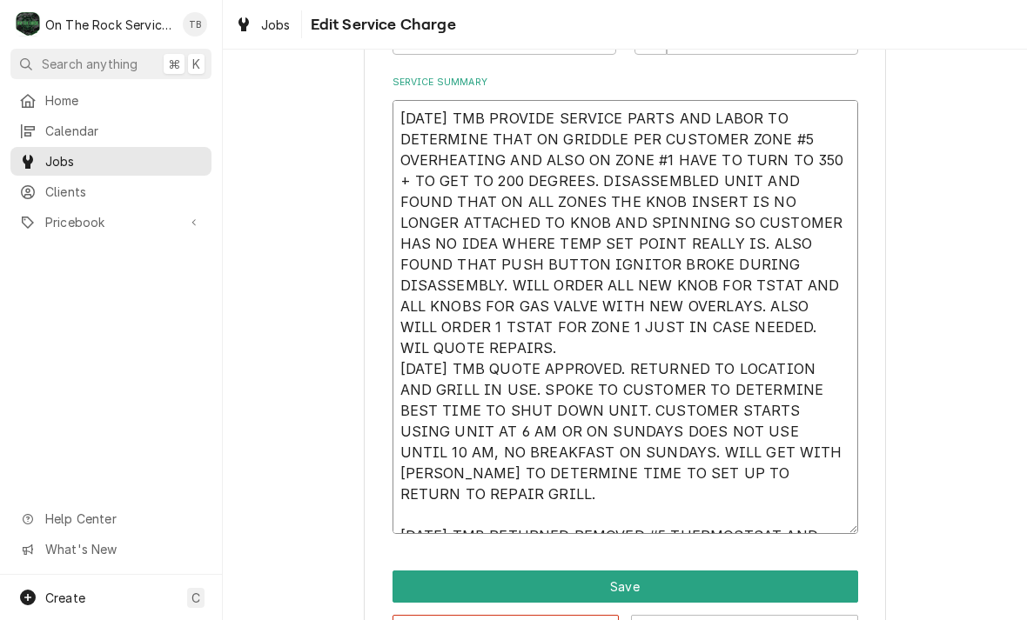
type textarea "x"
type textarea "7/17/25 TMB PROVIDE SERVICE PARTS AND LABOR TO DETERMINE THAT ON GRIDDLE PER CU…"
type textarea "x"
type textarea "7/17/25 TMB PROVIDE SERVICE PARTS AND LABOR TO DETERMINE THAT ON GRIDDLE PER CU…"
type textarea "x"
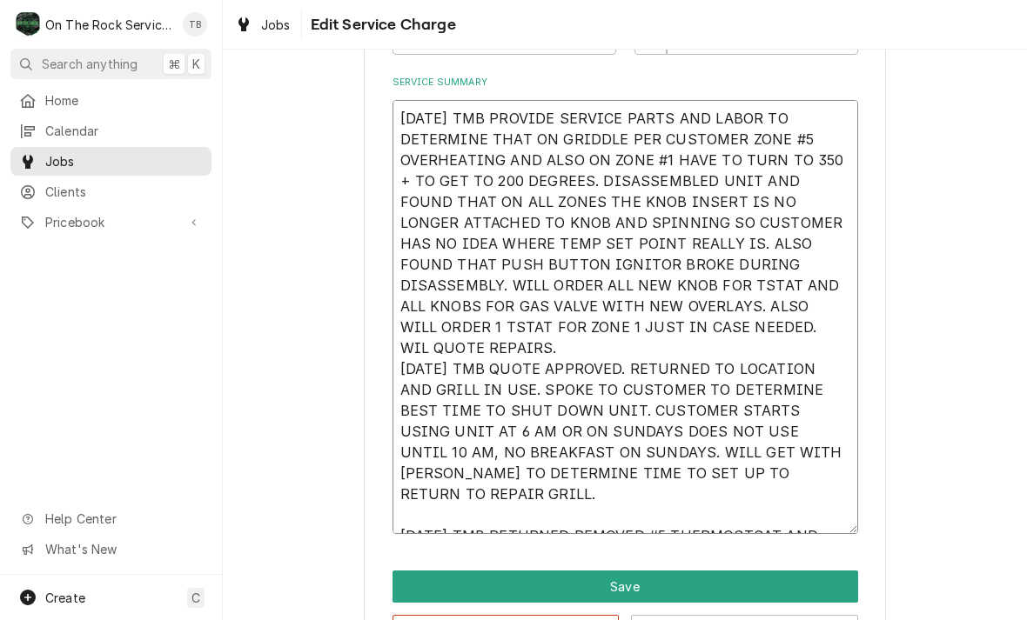
type textarea "7/17/25 TMB PROVIDE SERVICE PARTS AND LABOR TO DETERMINE THAT ON GRIDDLE PER CU…"
type textarea "x"
type textarea "7/17/25 TMB PROVIDE SERVICE PARTS AND LABOR TO DETERMINE THAT ON GRIDDLE PER CU…"
type textarea "x"
type textarea "7/17/25 TMB PROVIDE SERVICE PARTS AND LABOR TO DETERMINE THAT ON GRIDDLE PER CU…"
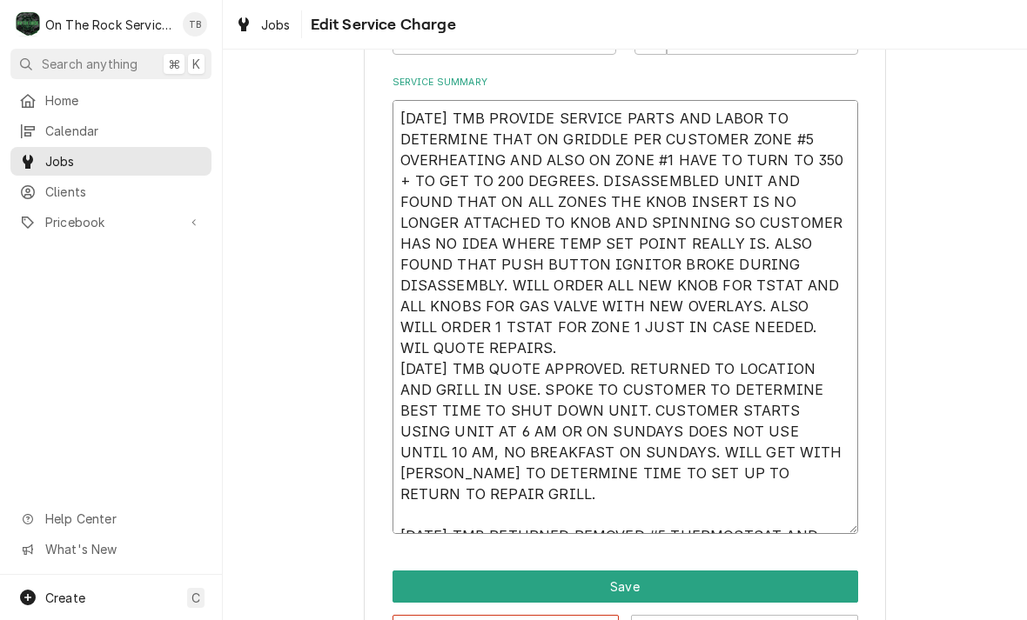
type textarea "x"
type textarea "7/17/25 TMB PROVIDE SERVICE PARTS AND LABOR TO DETERMINE THAT ON GRIDDLE PER CU…"
type textarea "x"
type textarea "7/17/25 TMB PROVIDE SERVICE PARTS AND LABOR TO DETERMINE THAT ON GRIDDLE PER CU…"
type textarea "x"
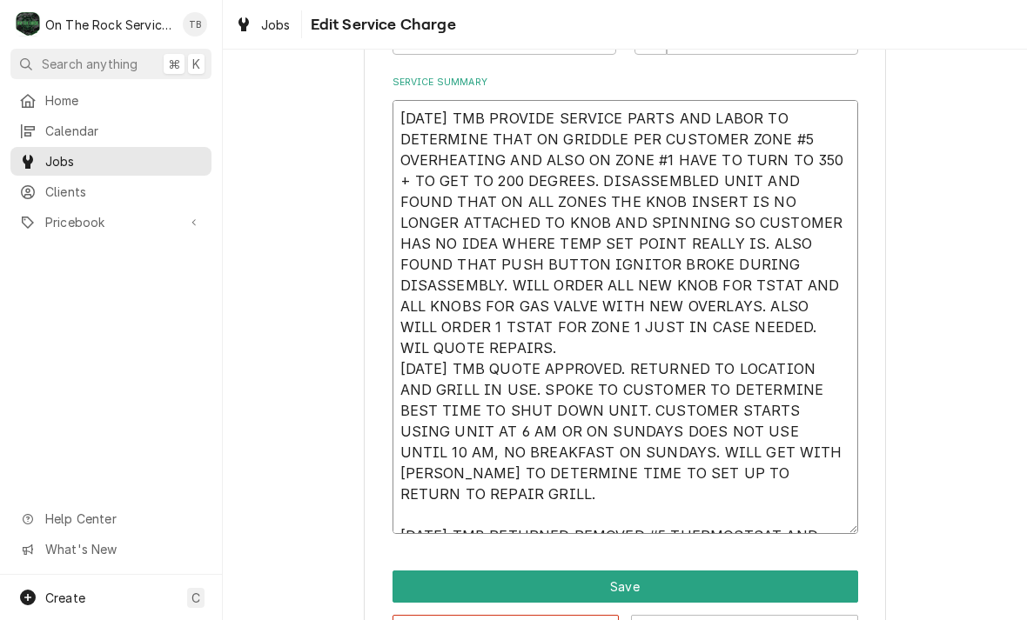
type textarea "7/17/25 TMB PROVIDE SERVICE PARTS AND LABOR TO DETERMINE THAT ON GRIDDLE PER CU…"
type textarea "x"
type textarea "7/17/25 TMB PROVIDE SERVICE PARTS AND LABOR TO DETERMINE THAT ON GRIDDLE PER CU…"
type textarea "x"
type textarea "7/17/25 TMB PROVIDE SERVICE PARTS AND LABOR TO DETERMINE THAT ON GRIDDLE PER CU…"
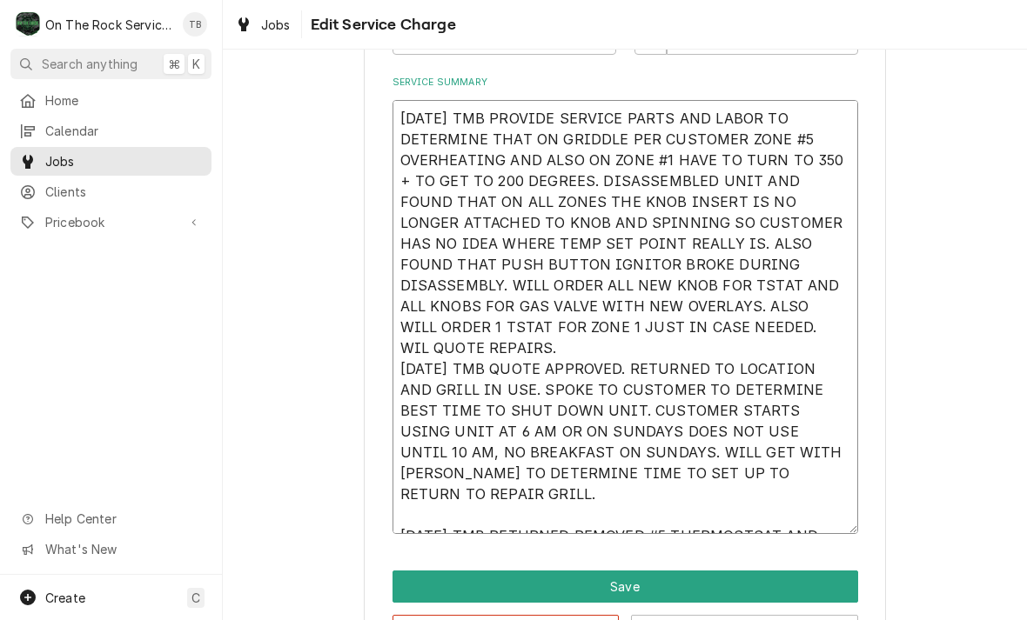
type textarea "x"
type textarea "7/17/25 TMB PROVIDE SERVICE PARTS AND LABOR TO DETERMINE THAT ON GRIDDLE PER CU…"
type textarea "x"
type textarea "7/17/25 TMB PROVIDE SERVICE PARTS AND LABOR TO DETERMINE THAT ON GRIDDLE PER CU…"
type textarea "x"
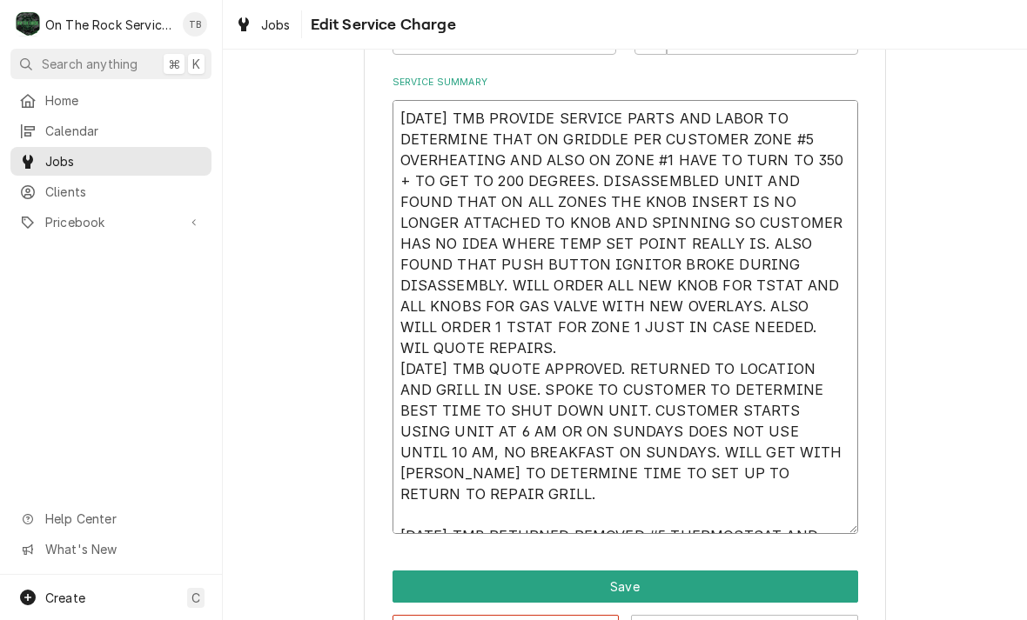
type textarea "7/17/25 TMB PROVIDE SERVICE PARTS AND LABOR TO DETERMINE THAT ON GRIDDLE PER CU…"
type textarea "x"
type textarea "7/17/25 TMB PROVIDE SERVICE PARTS AND LABOR TO DETERMINE THAT ON GRIDDLE PER CU…"
type textarea "x"
type textarea "7/17/25 TMB PROVIDE SERVICE PARTS AND LABOR TO DETERMINE THAT ON GRIDDLE PER CU…"
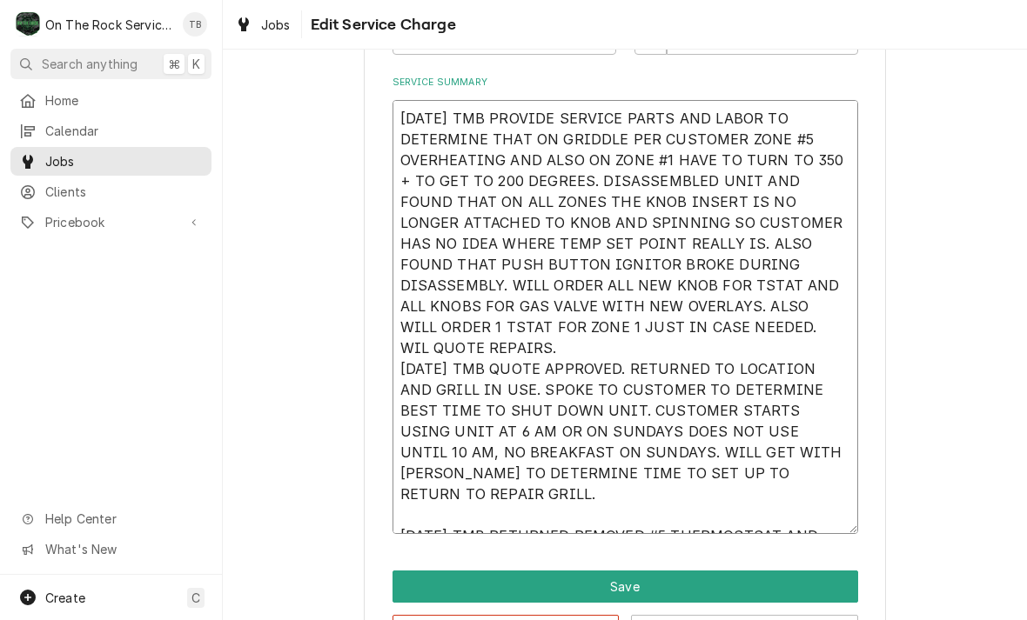
type textarea "x"
type textarea "7/17/25 TMB PROVIDE SERVICE PARTS AND LABOR TO DETERMINE THAT ON GRIDDLE PER CU…"
type textarea "x"
type textarea "7/17/25 TMB PROVIDE SERVICE PARTS AND LABOR TO DETERMINE THAT ON GRIDDLE PER CU…"
type textarea "x"
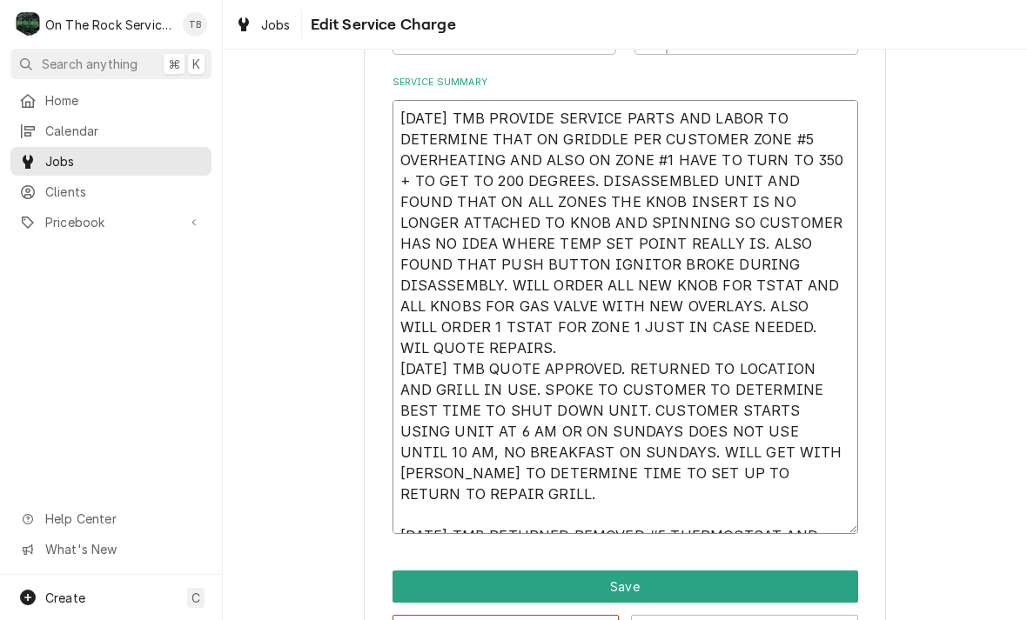
type textarea "7/17/25 TMB PROVIDE SERVICE PARTS AND LABOR TO DETERMINE THAT ON GRIDDLE PER CU…"
type textarea "x"
type textarea "7/17/25 TMB PROVIDE SERVICE PARTS AND LABOR TO DETERMINE THAT ON GRIDDLE PER CU…"
type textarea "x"
type textarea "7/17/25 TMB PROVIDE SERVICE PARTS AND LABOR TO DETERMINE THAT ON GRIDDLE PER CU…"
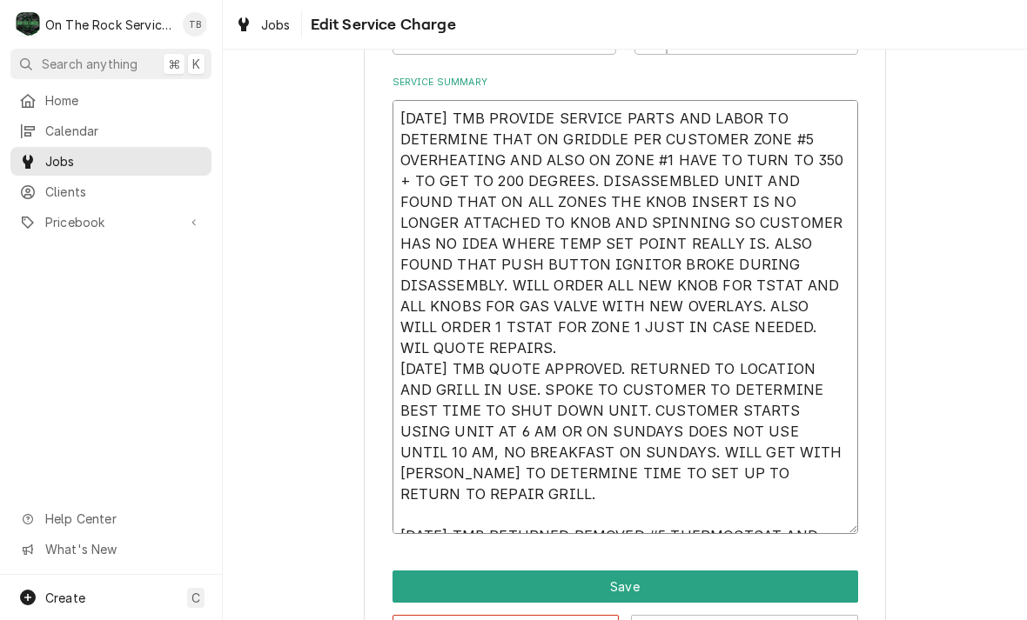
type textarea "x"
type textarea "7/17/25 TMB PROVIDE SERVICE PARTS AND LABOR TO DETERMINE THAT ON GRIDDLE PER CU…"
type textarea "x"
type textarea "7/17/25 TMB PROVIDE SERVICE PARTS AND LABOR TO DETERMINE THAT ON GRIDDLE PER CU…"
type textarea "x"
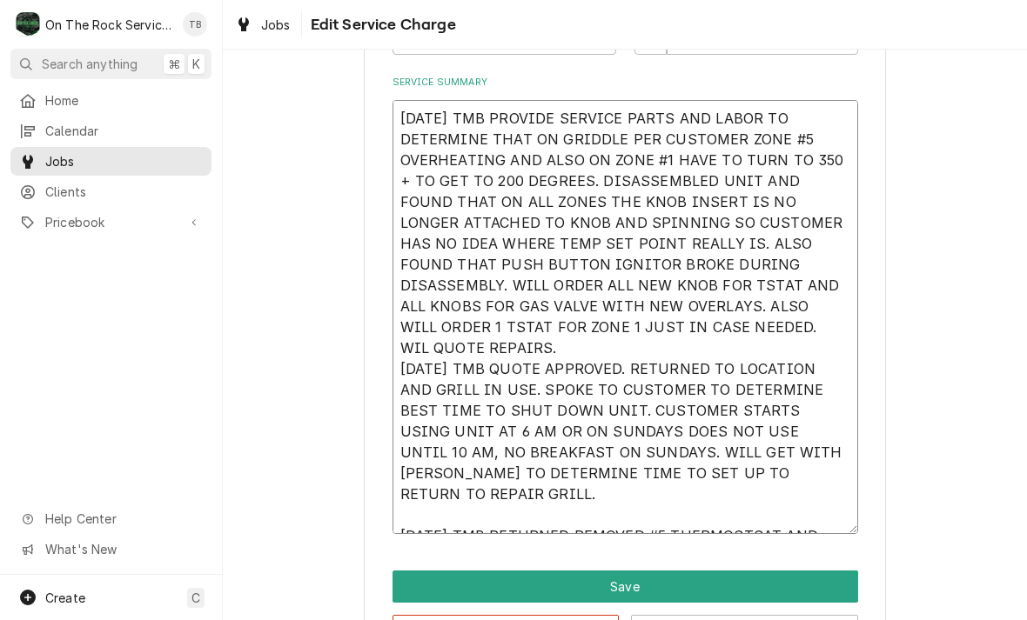
type textarea "7/17/25 TMB PROVIDE SERVICE PARTS AND LABOR TO DETERMINE THAT ON GRIDDLE PER CU…"
type textarea "x"
type textarea "7/17/25 TMB PROVIDE SERVICE PARTS AND LABOR TO DETERMINE THAT ON GRIDDLE PER CU…"
type textarea "x"
type textarea "7/17/25 TMB PROVIDE SERVICE PARTS AND LABOR TO DETERMINE THAT ON GRIDDLE PER CU…"
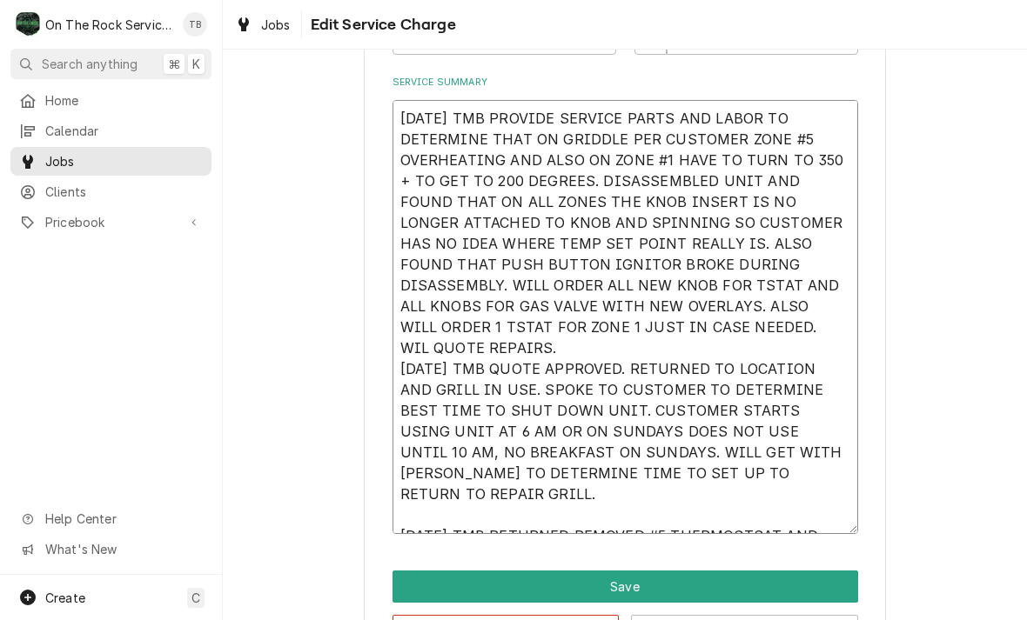
type textarea "x"
type textarea "7/17/25 TMB PROVIDE SERVICE PARTS AND LABOR TO DETERMINE THAT ON GRIDDLE PER CU…"
type textarea "x"
type textarea "7/17/25 TMB PROVIDE SERVICE PARTS AND LABOR TO DETERMINE THAT ON GRIDDLE PER CU…"
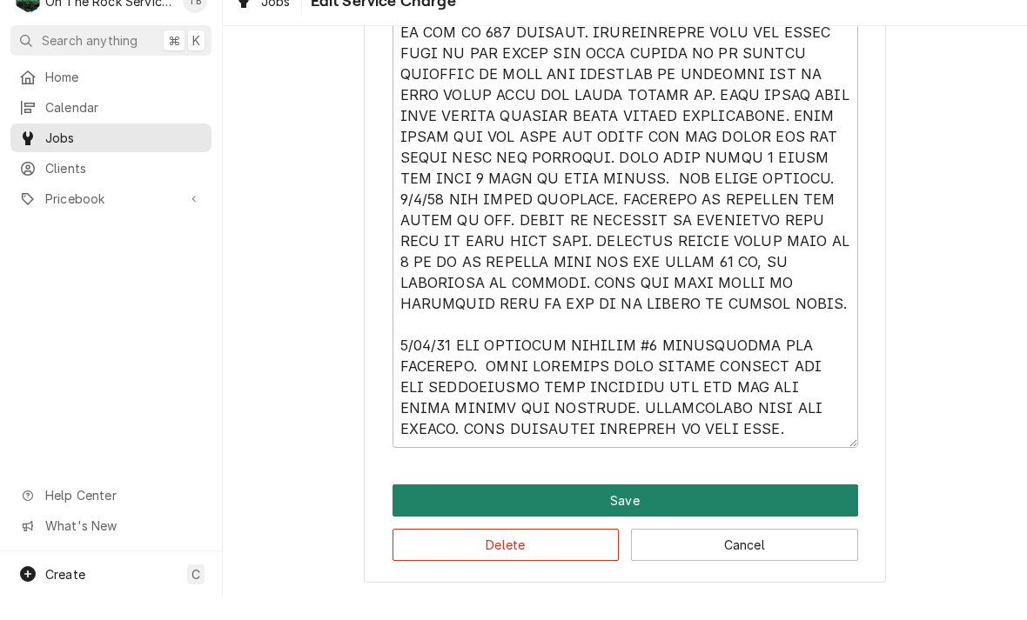
click at [624, 508] on button "Save" at bounding box center [624, 524] width 465 height 32
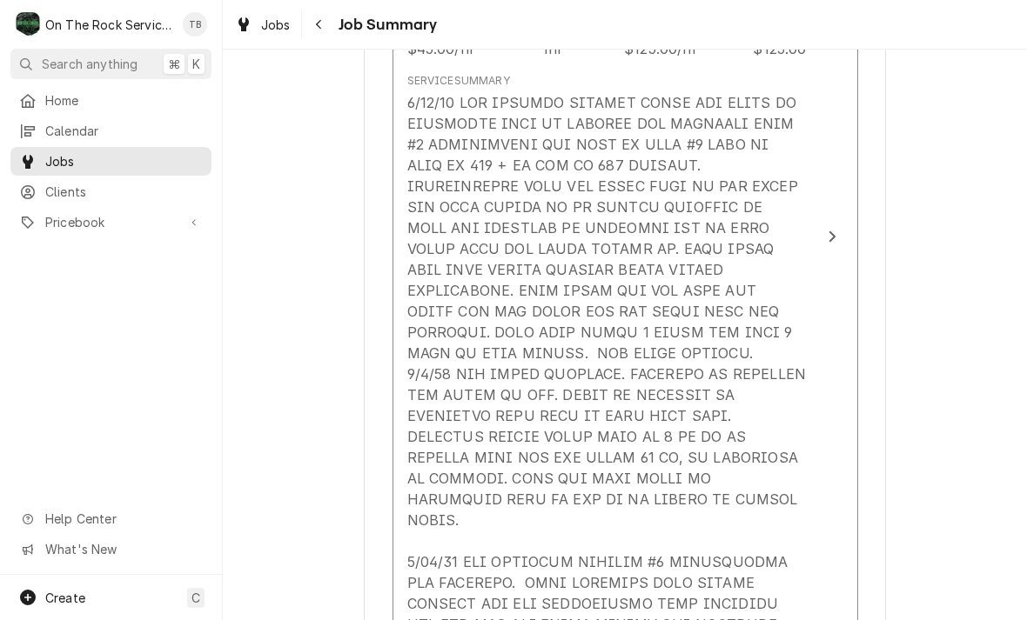
scroll to position [1074, 0]
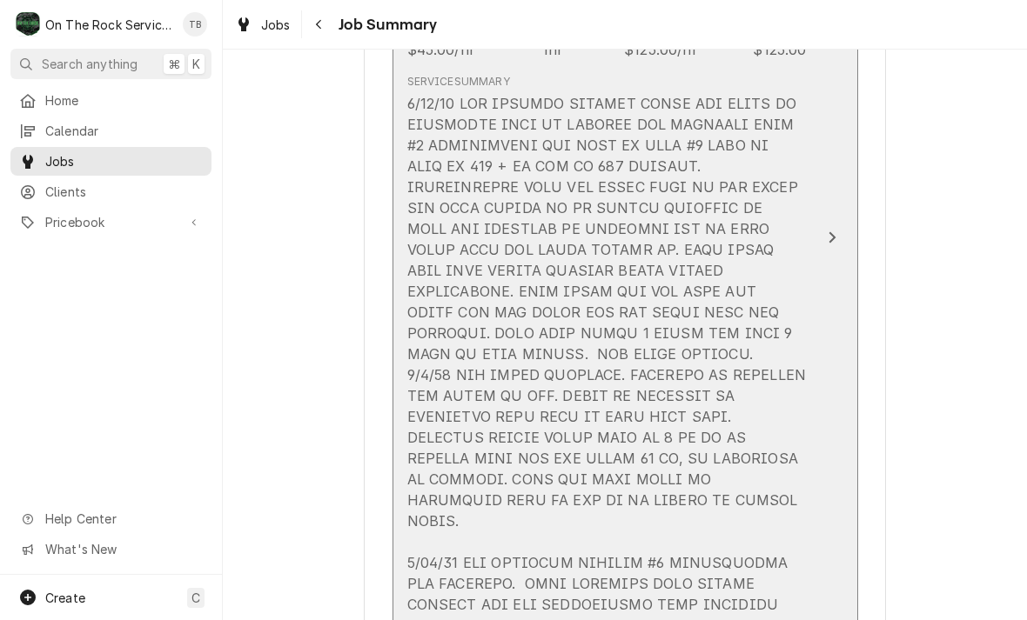
click at [785, 536] on div "Update Line Item" at bounding box center [606, 385] width 399 height 585
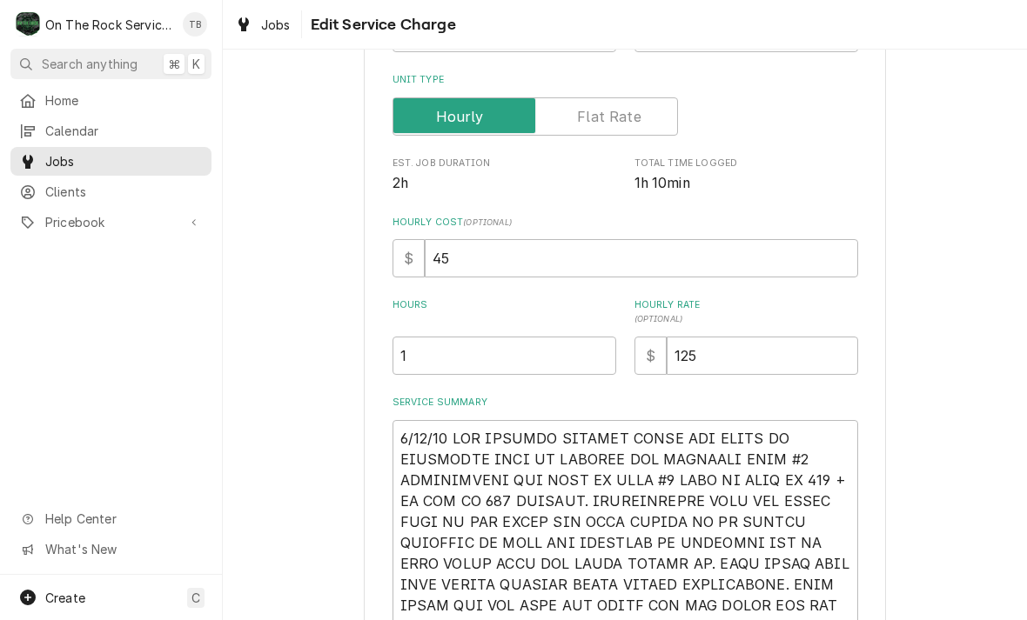
scroll to position [310, 0]
click at [438, 371] on input "1" at bounding box center [504, 357] width 224 height 38
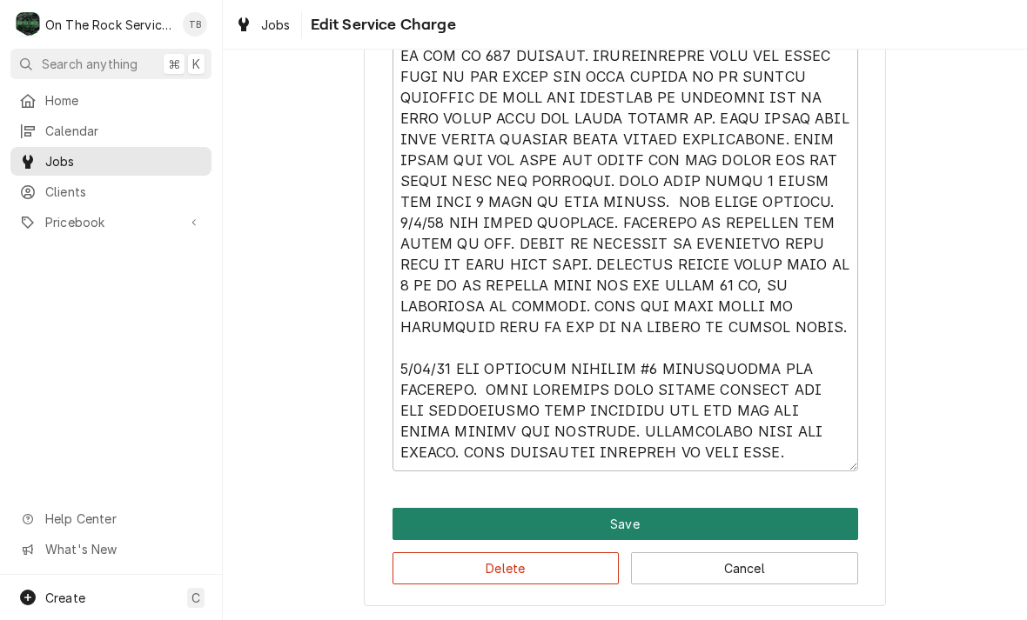
click at [626, 528] on button "Save" at bounding box center [624, 524] width 465 height 32
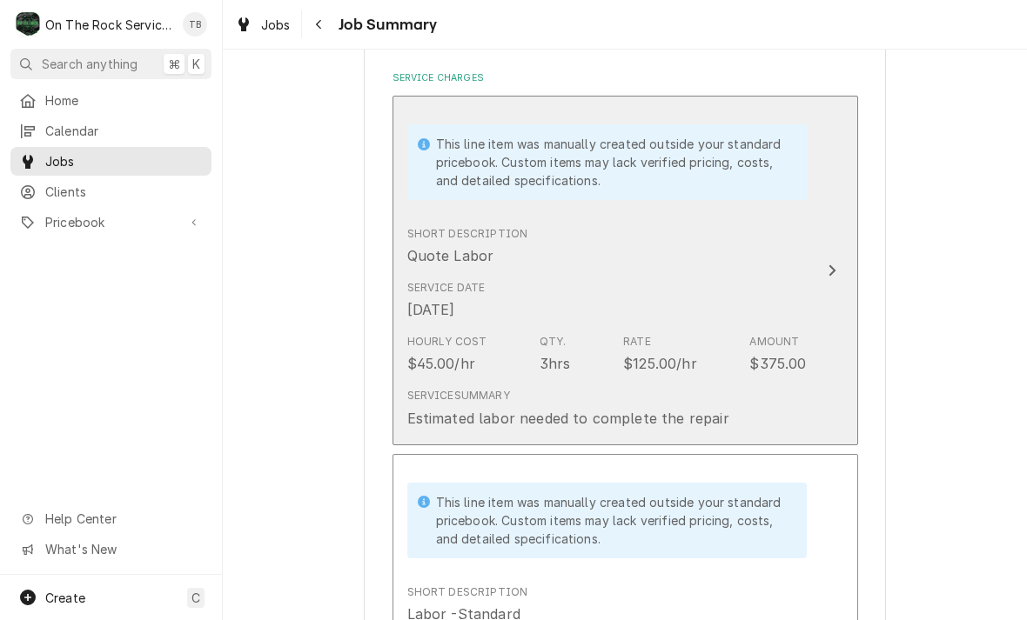
click at [733, 364] on div "Hourly Cost $45.00/hr Qty. 3hrs Rate $125.00/hr Amount $375.00" at bounding box center [606, 354] width 399 height 54
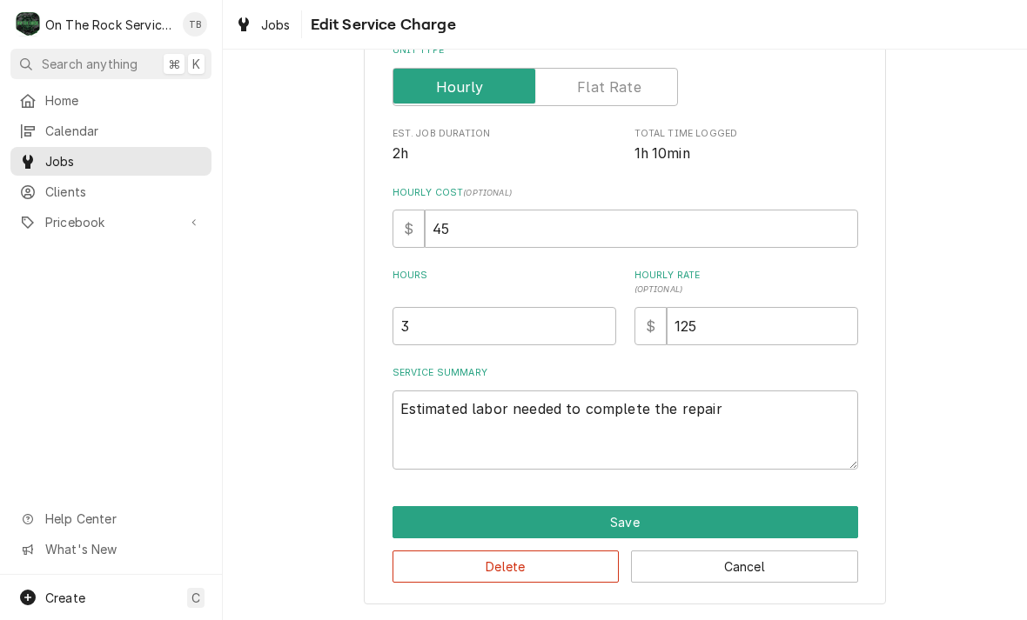
scroll to position [338, 0]
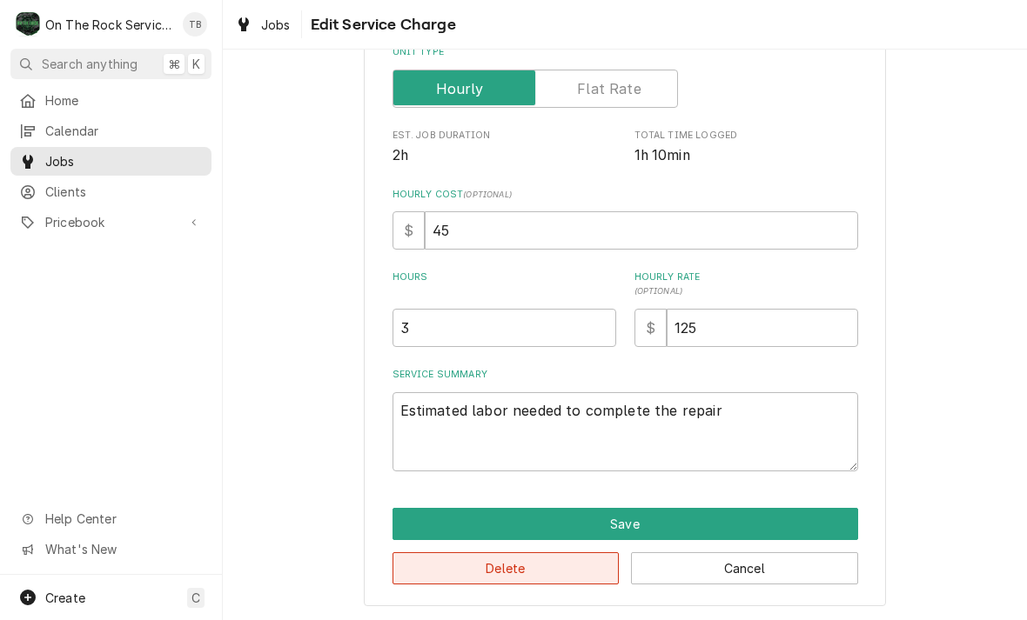
click at [500, 567] on button "Delete" at bounding box center [505, 568] width 227 height 32
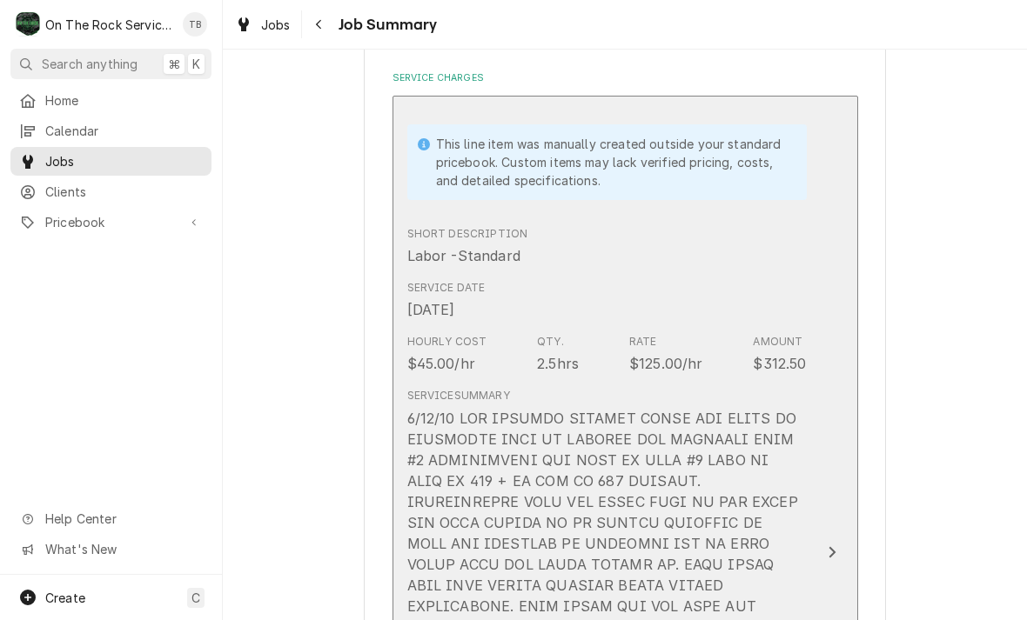
click at [564, 370] on div "Hourly Cost $45.00/hr Qty. 2.5hrs Rate $125.00/hr Amount $312.50" at bounding box center [606, 354] width 399 height 54
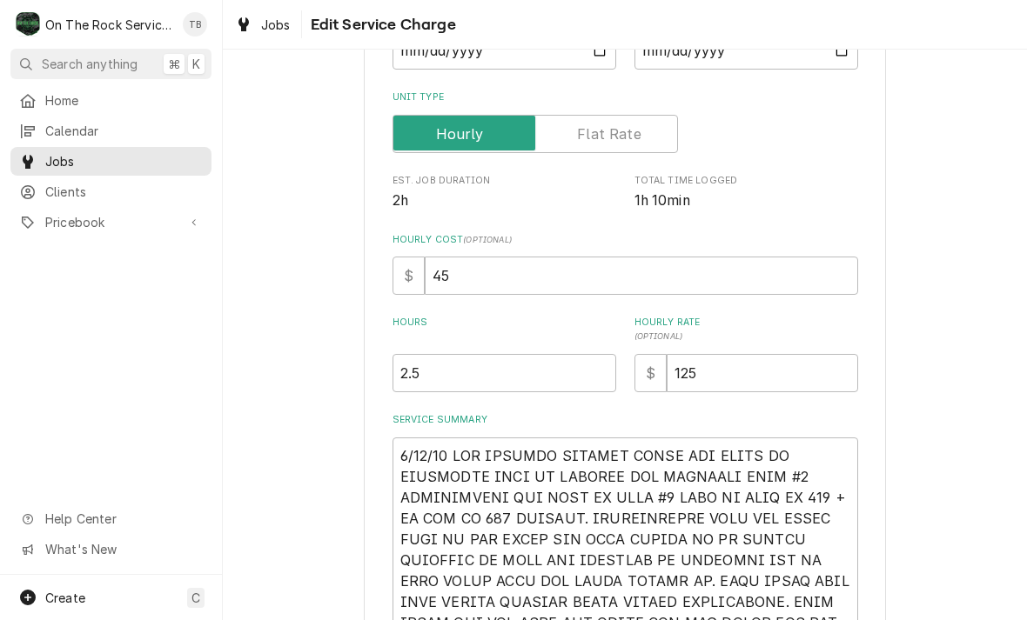
scroll to position [296, 0]
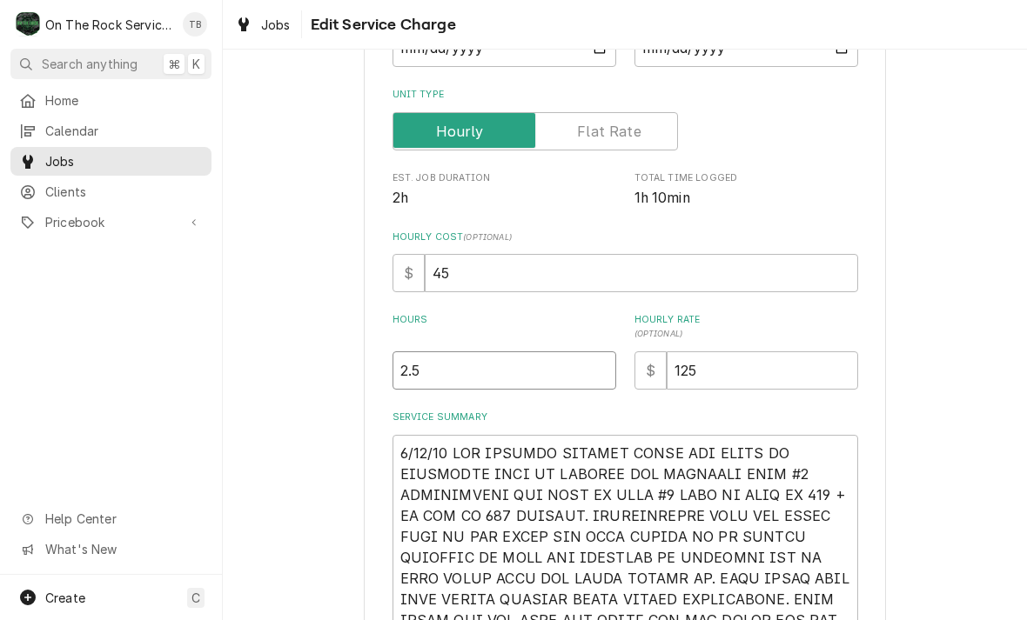
click at [456, 373] on input "2.5" at bounding box center [504, 370] width 224 height 38
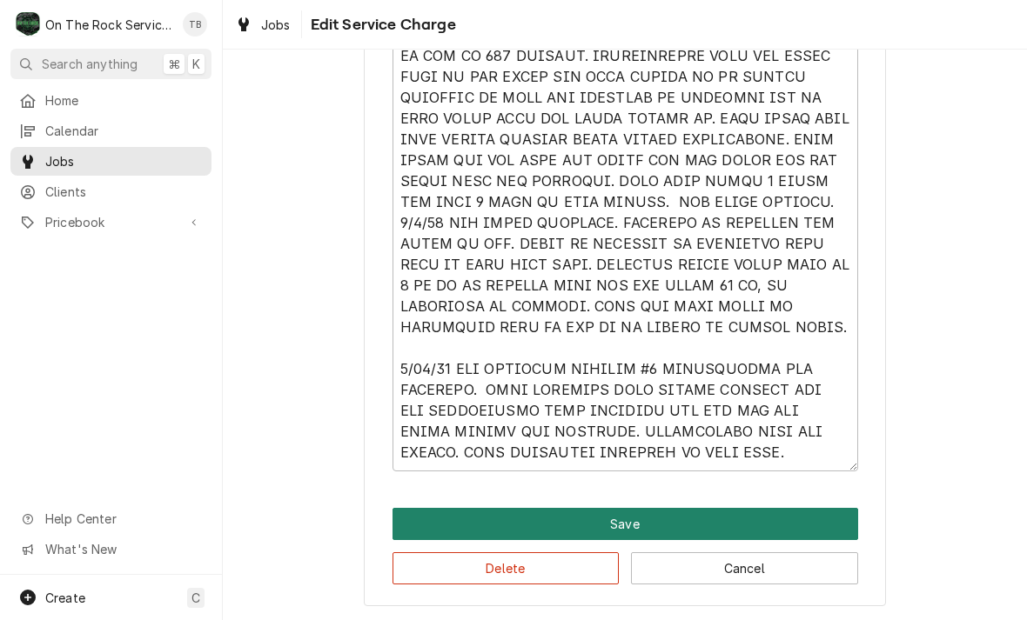
click at [642, 517] on button "Save" at bounding box center [624, 524] width 465 height 32
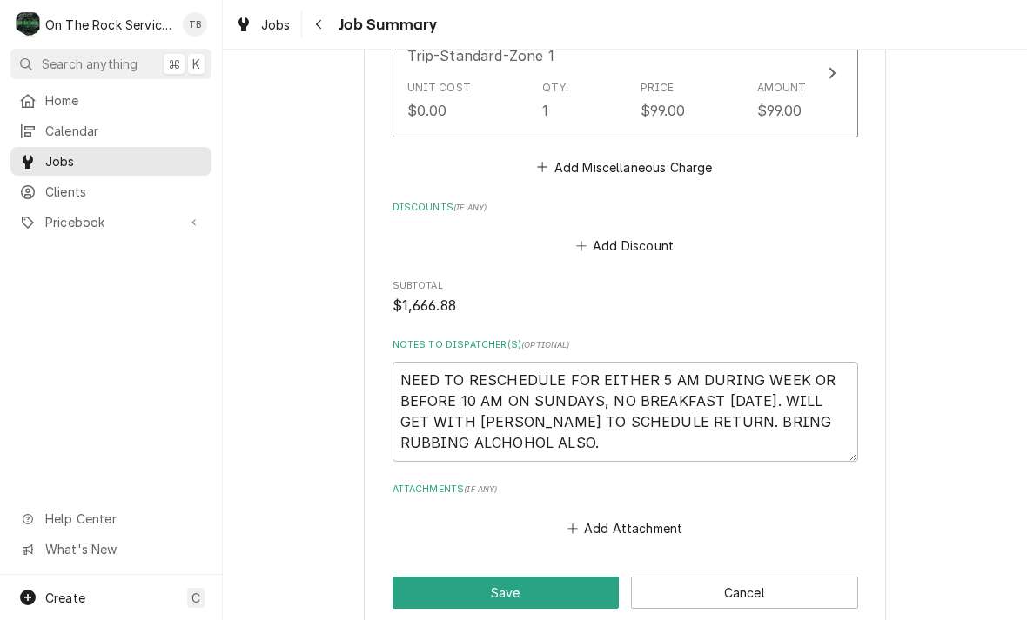
scroll to position [2869, 0]
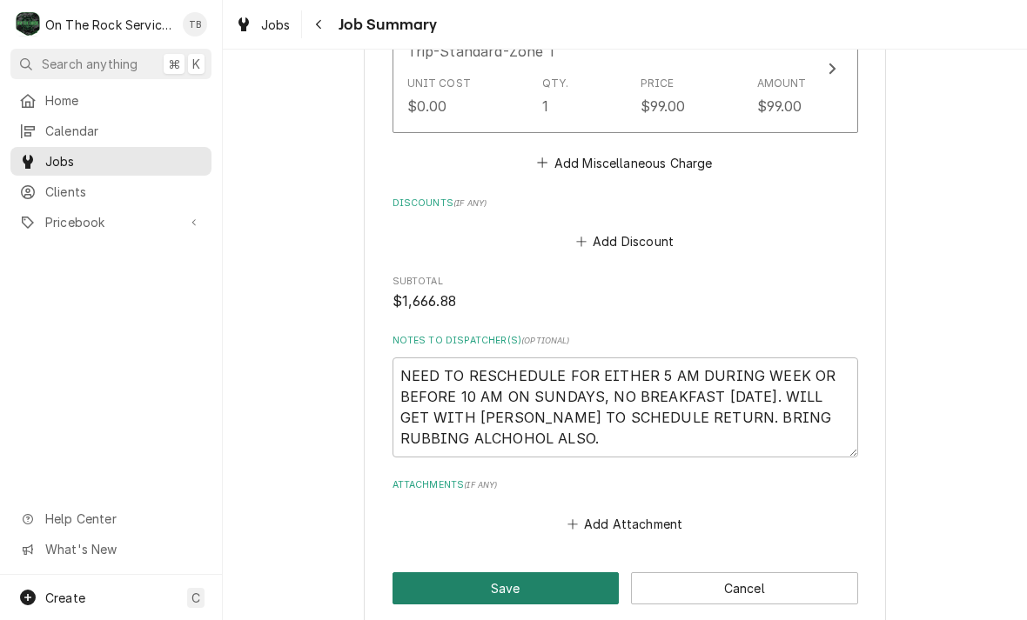
click at [572, 572] on button "Save" at bounding box center [505, 588] width 227 height 32
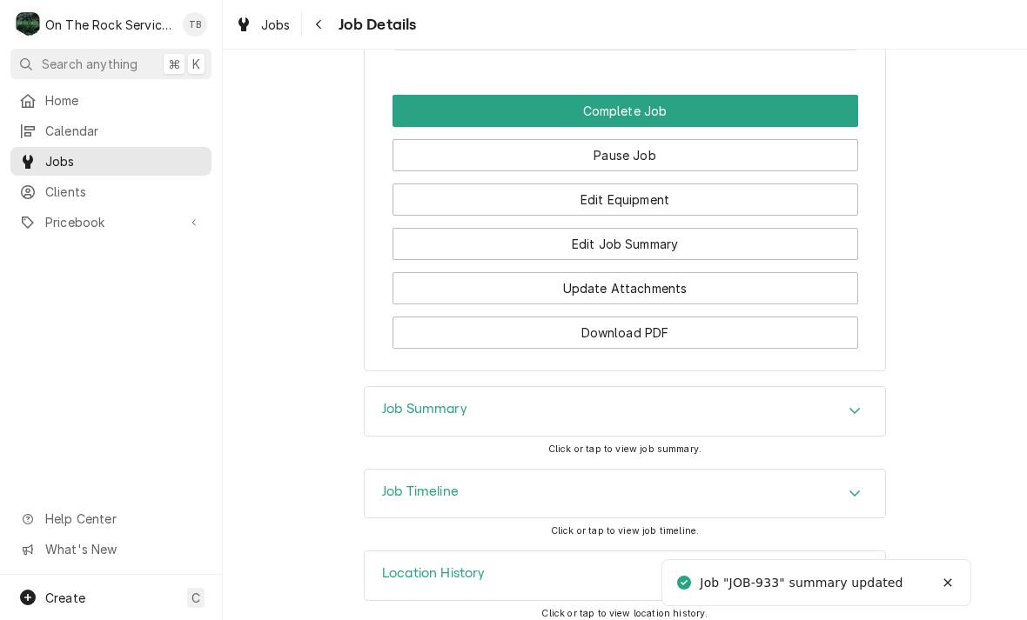
scroll to position [1646, 0]
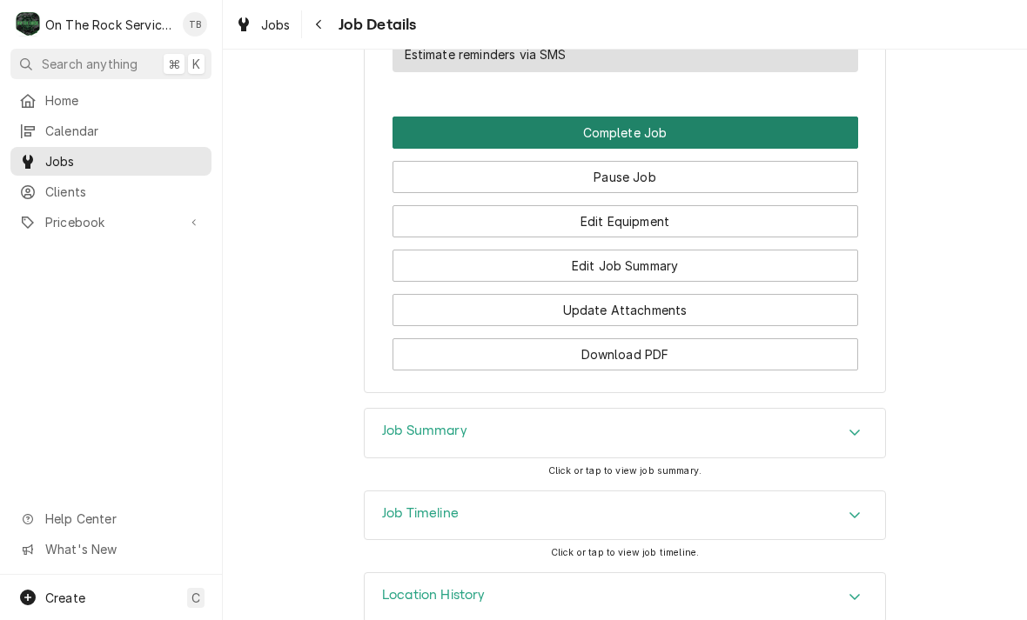
click at [639, 128] on button "Complete Job" at bounding box center [624, 133] width 465 height 32
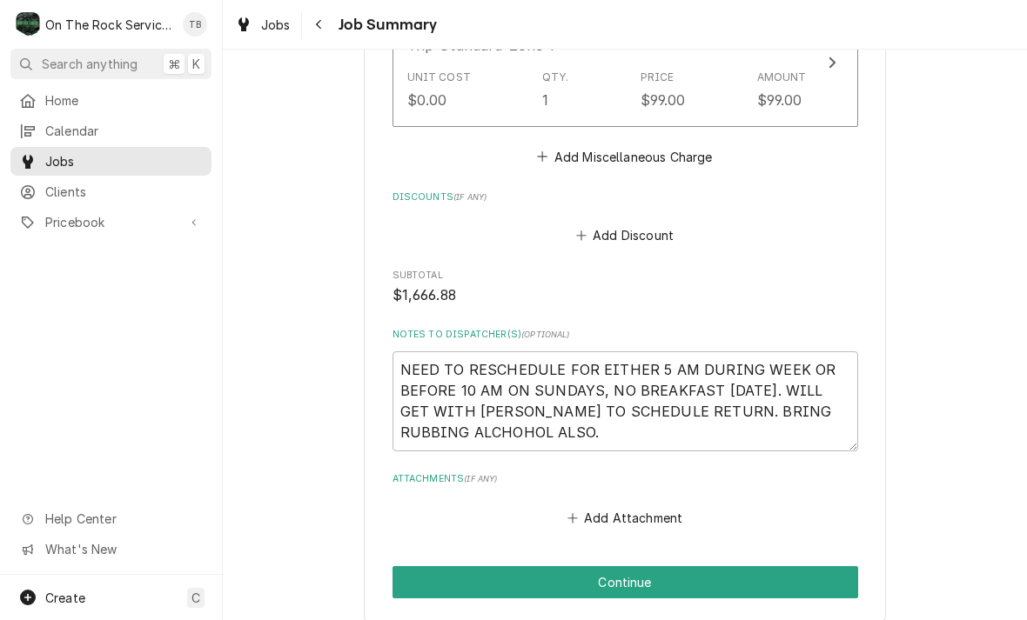
scroll to position [2874, 0]
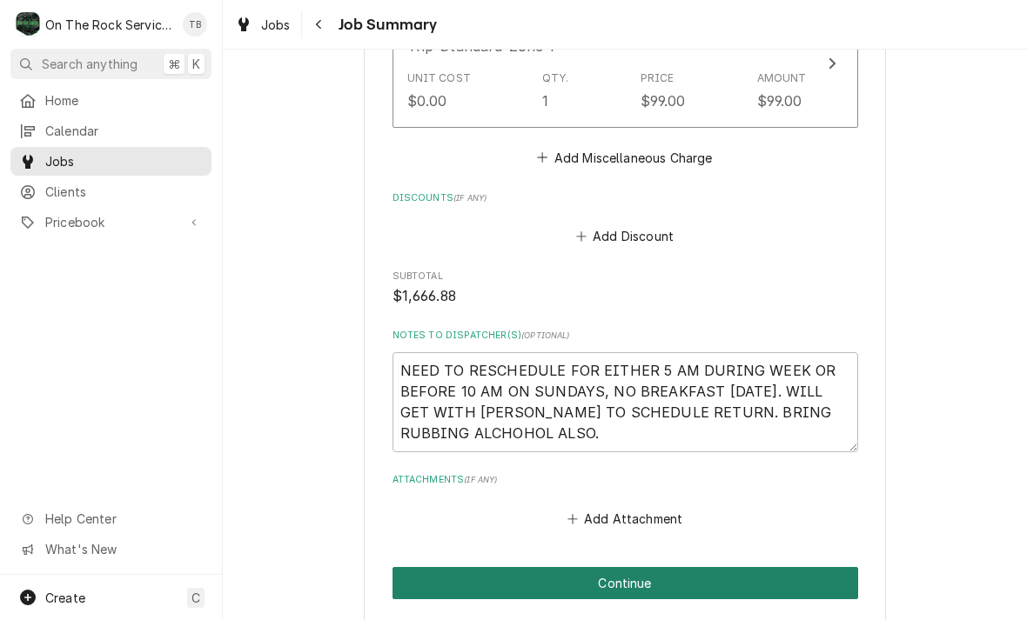
click at [767, 567] on button "Continue" at bounding box center [624, 583] width 465 height 32
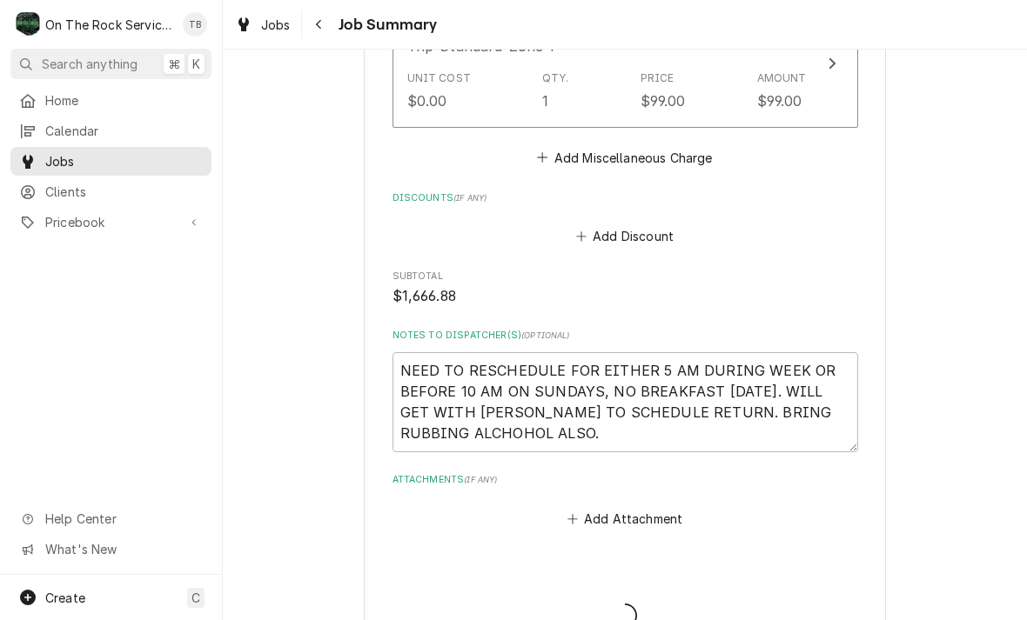
type textarea "x"
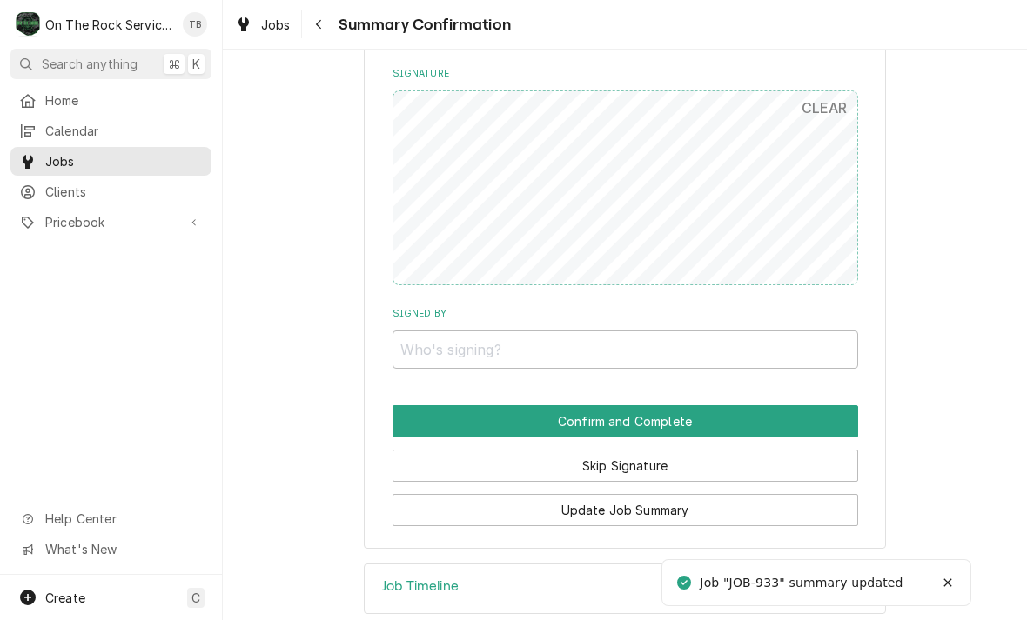
scroll to position [2465, 0]
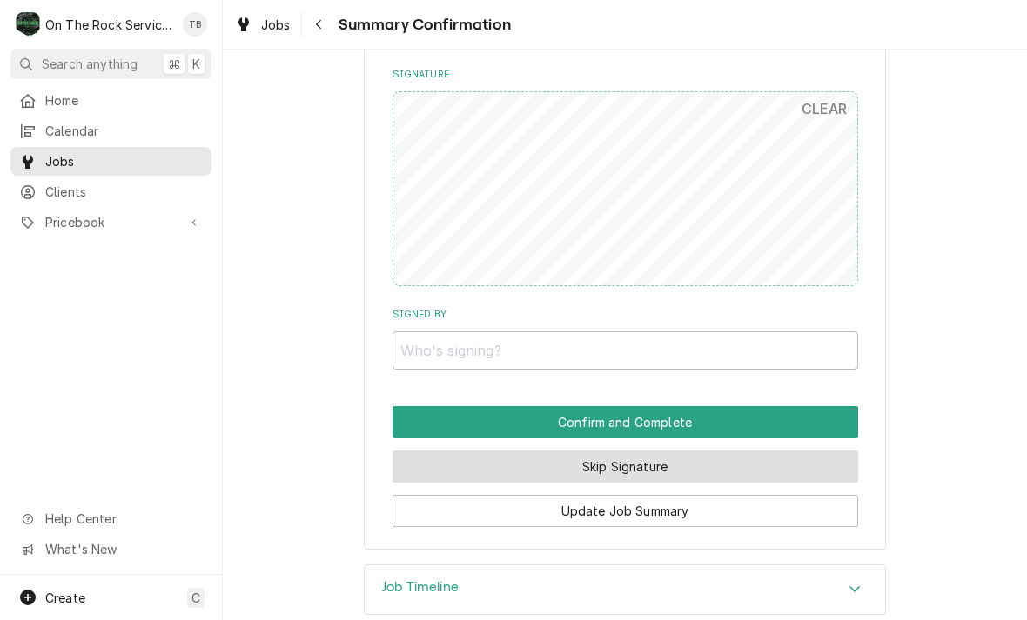
click at [733, 451] on button "Skip Signature" at bounding box center [624, 467] width 465 height 32
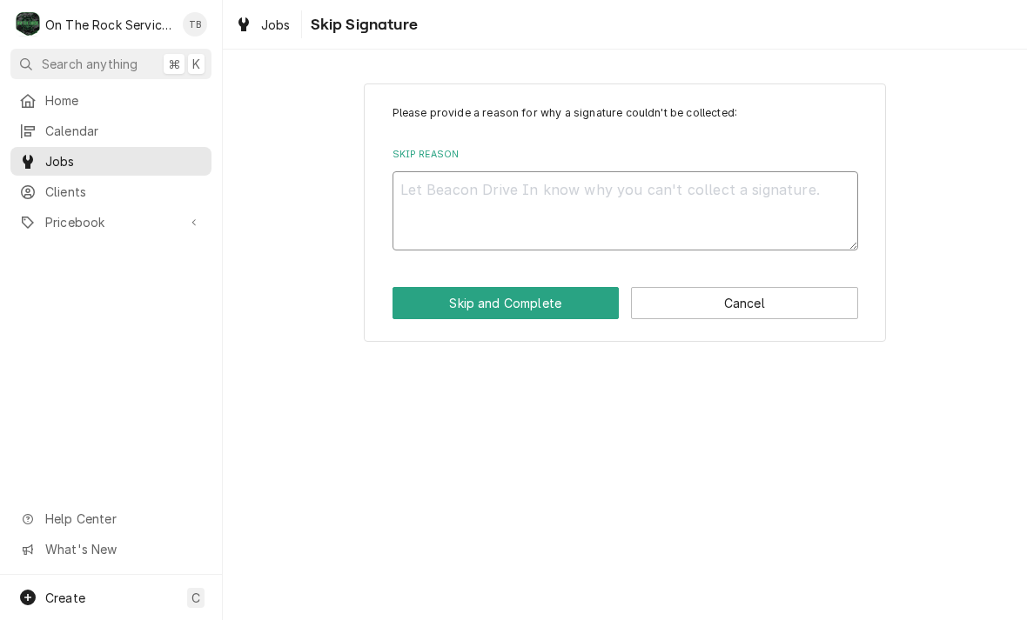
click at [609, 203] on textarea "Skip Reason" at bounding box center [624, 210] width 465 height 79
type textarea "x"
type textarea "S"
type textarea "x"
type textarea "SK"
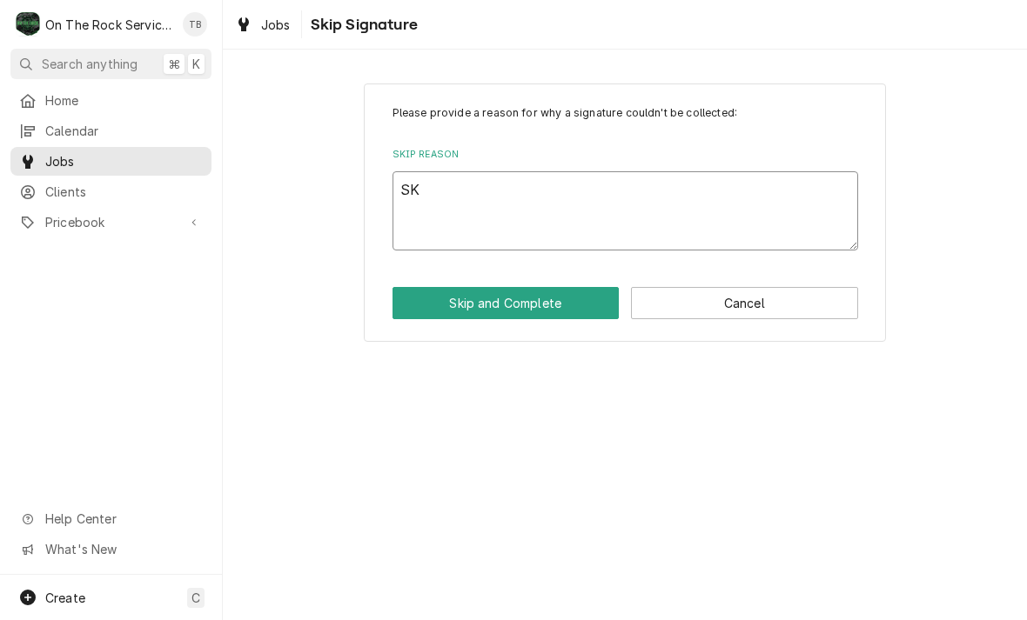
type textarea "x"
type textarea "SKI"
type textarea "x"
type textarea "SKIP"
click at [538, 311] on button "Skip and Complete" at bounding box center [505, 303] width 227 height 32
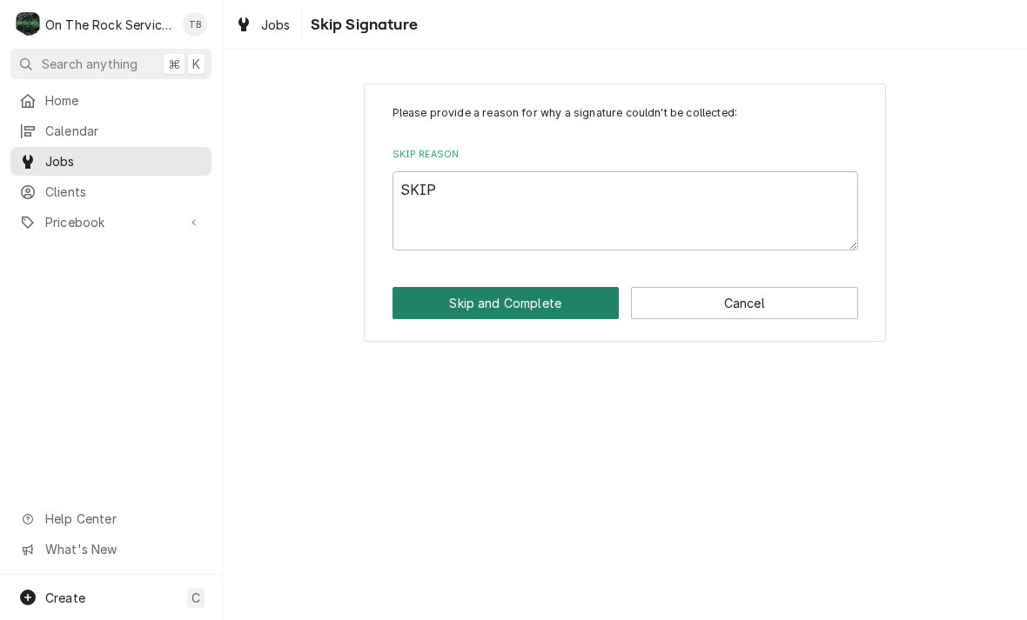
type textarea "x"
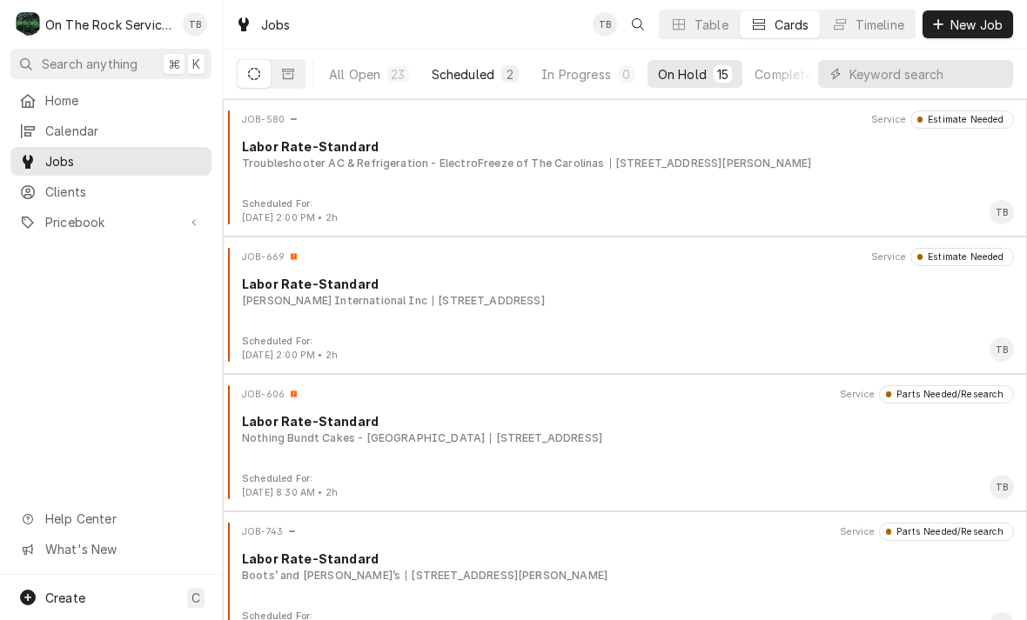
click at [469, 84] on button "Scheduled 2" at bounding box center [475, 74] width 108 height 28
